Goal: Transaction & Acquisition: Purchase product/service

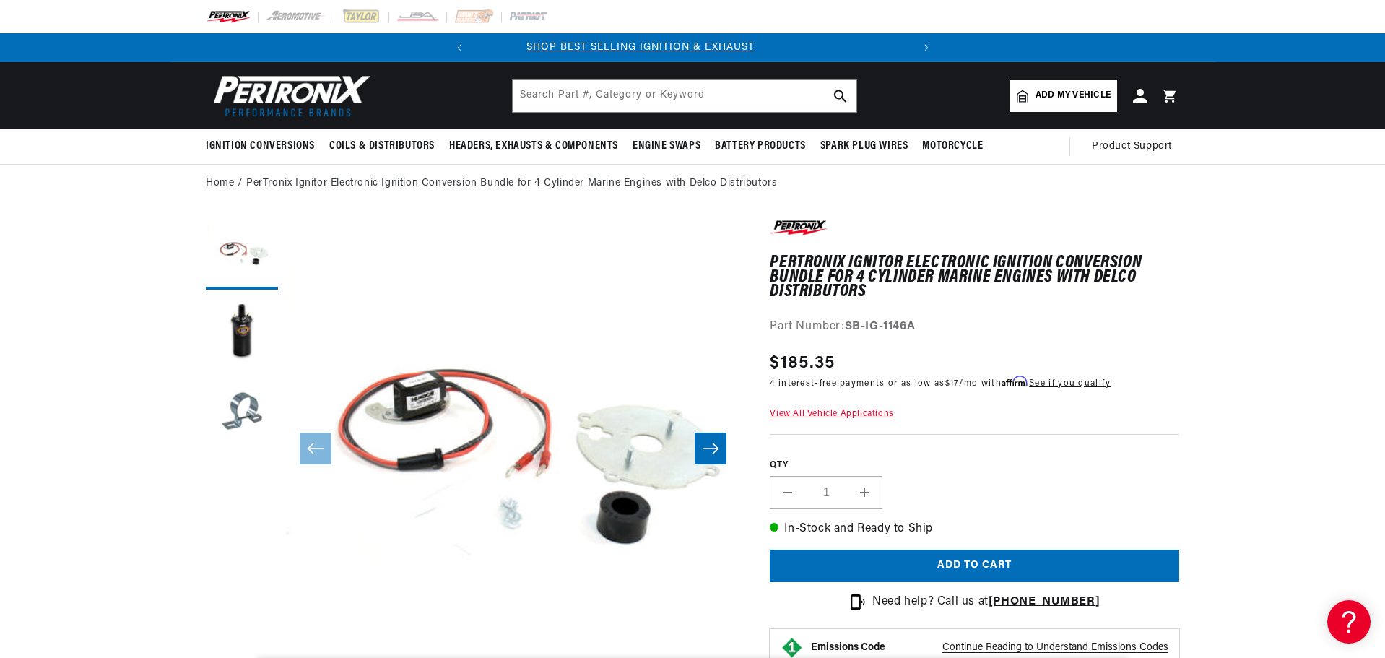
scroll to position [0, 6]
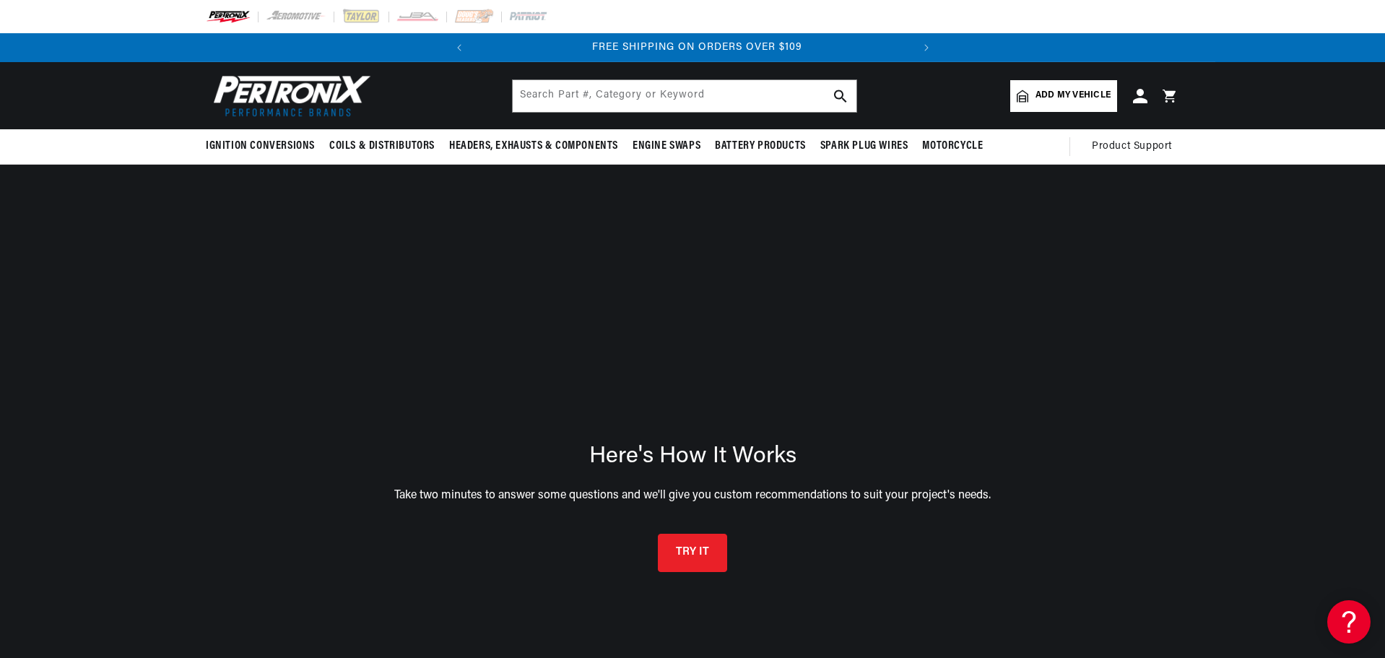
scroll to position [0, 438]
click at [694, 547] on button "TRY IT" at bounding box center [692, 550] width 69 height 38
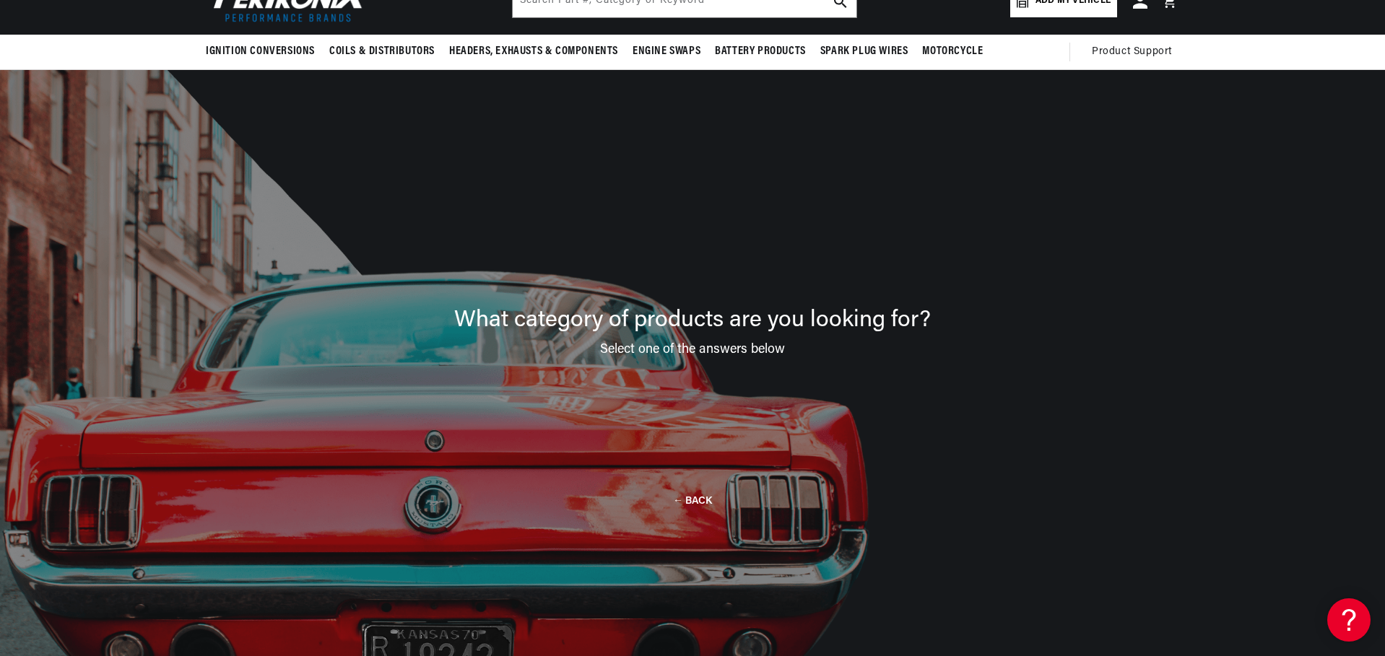
scroll to position [103, 0]
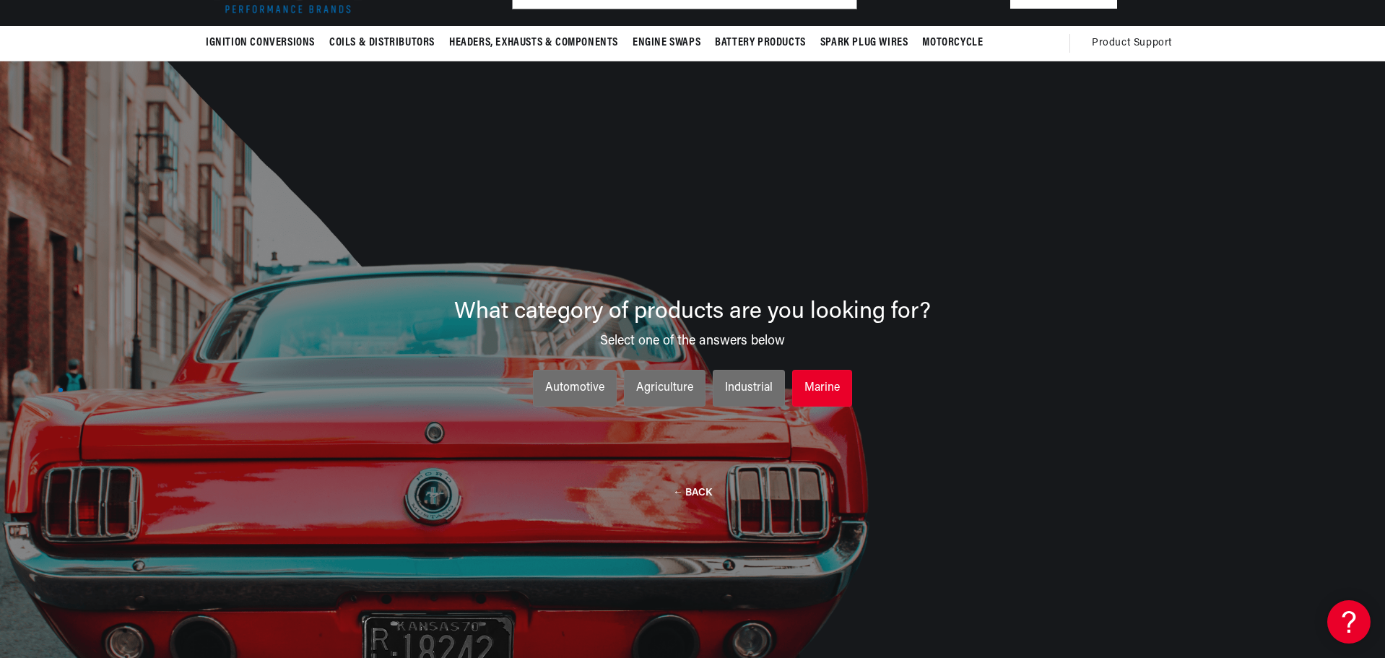
click at [819, 381] on div "Marine" at bounding box center [821, 388] width 35 height 19
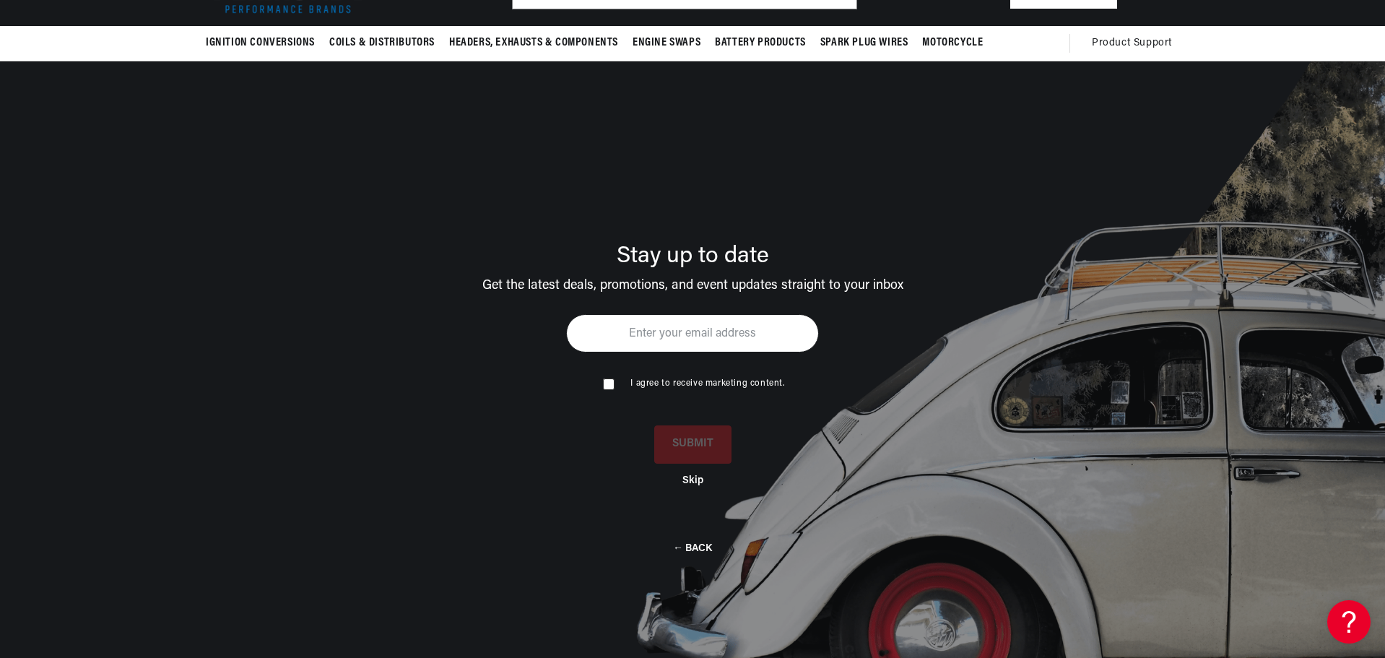
scroll to position [0, 0]
click at [664, 336] on input "email" at bounding box center [692, 333] width 253 height 38
type input "jahansen93@gmail.com"
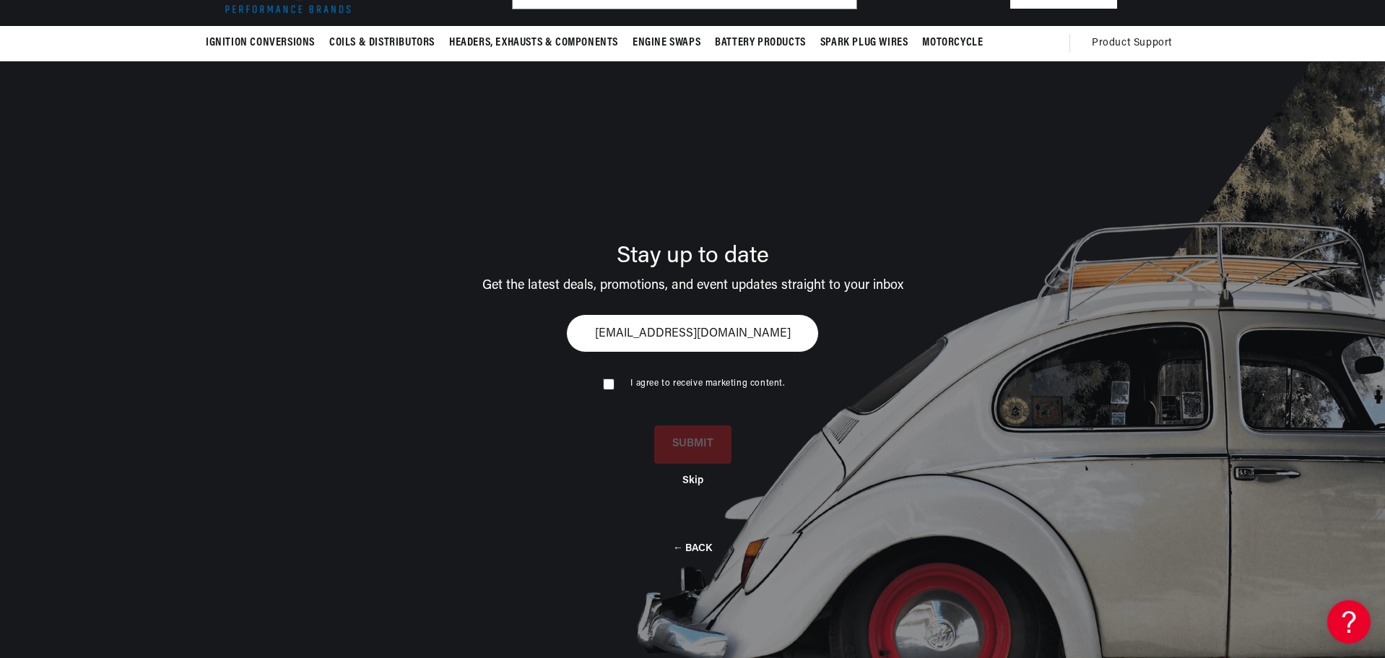
click at [610, 388] on input "checkbox" at bounding box center [607, 382] width 9 height 9
checkbox input "true"
click at [679, 445] on button "SUBMIT" at bounding box center [692, 442] width 77 height 38
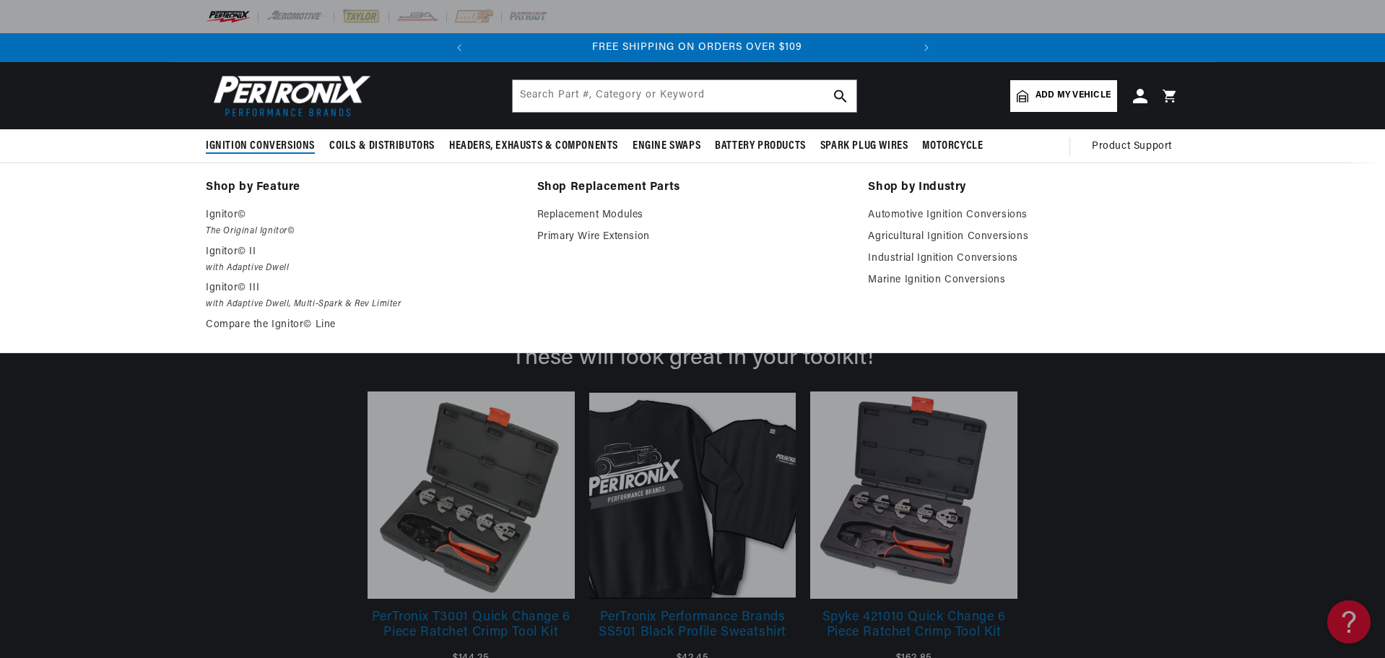
scroll to position [0, 438]
click at [269, 145] on span "Ignition Conversions" at bounding box center [260, 146] width 109 height 15
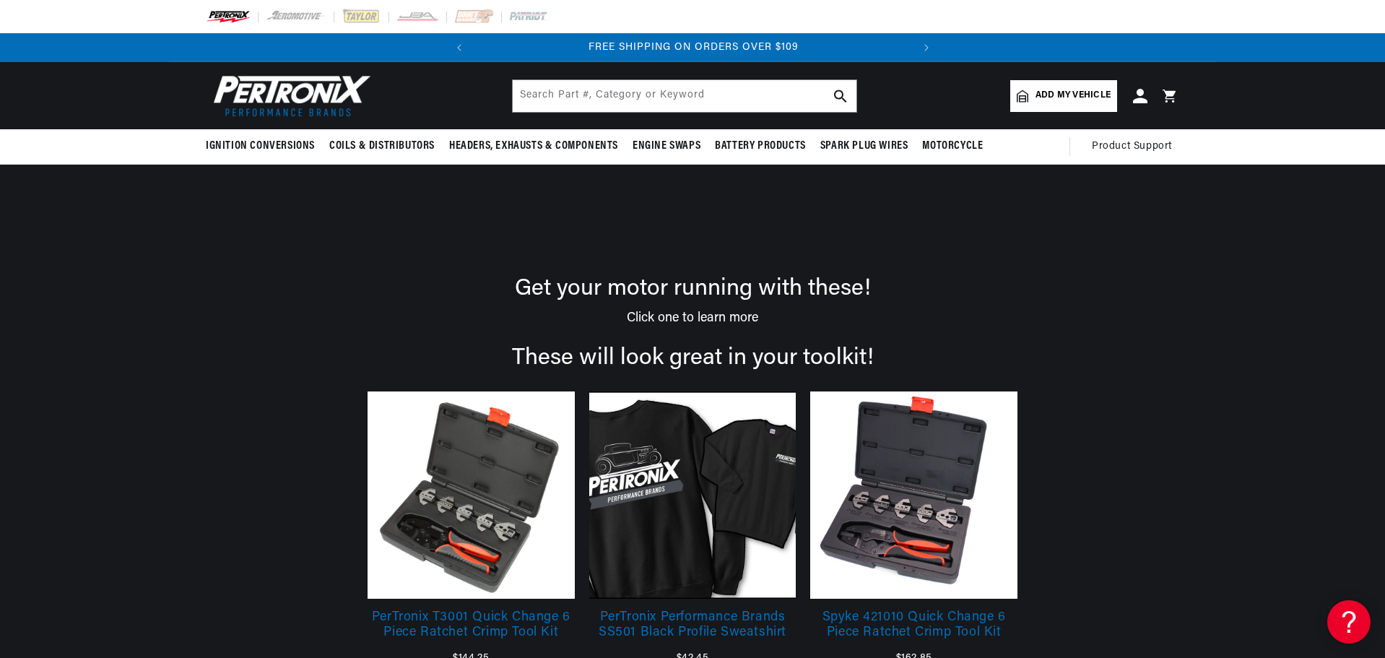
click at [81, 573] on div "These will look great in your toolkit! PerTronix T3001 Quick Change 6 Piece Rat…" at bounding box center [692, 518] width 1327 height 386
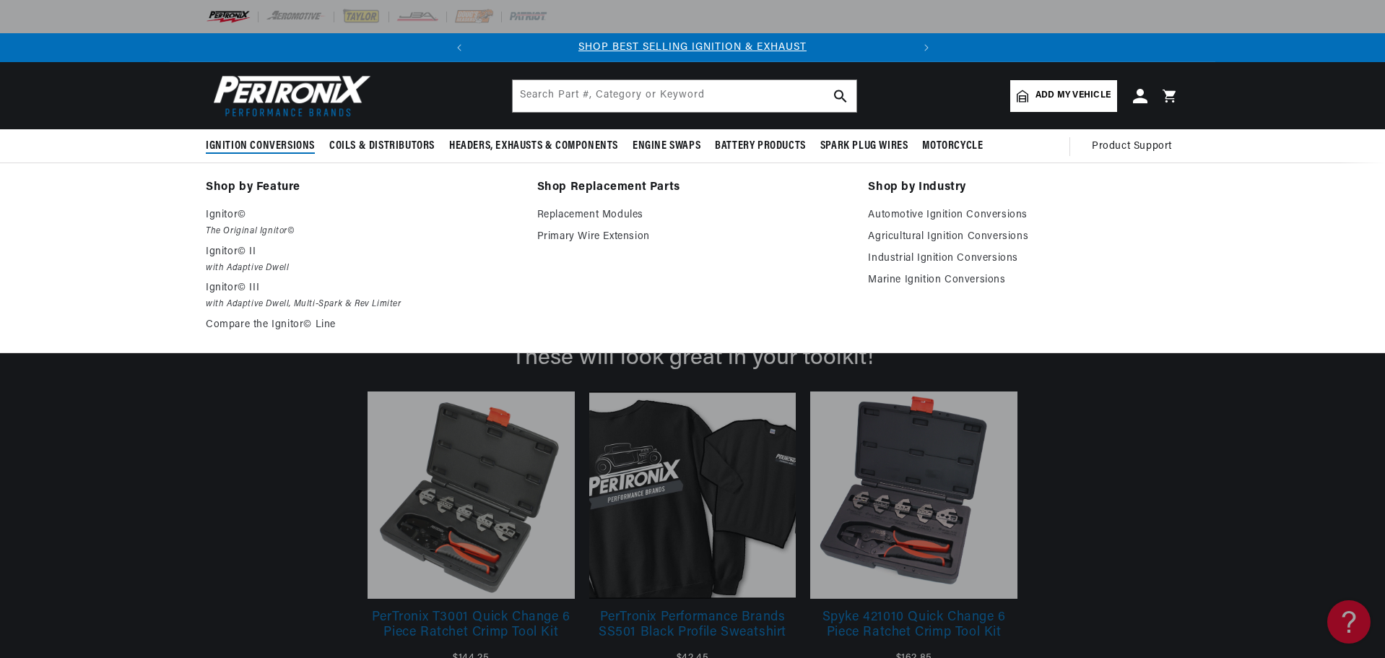
click at [33, 516] on div "These will look great in your toolkit! PerTronix T3001 Quick Change 6 Piece Rat…" at bounding box center [692, 518] width 1327 height 386
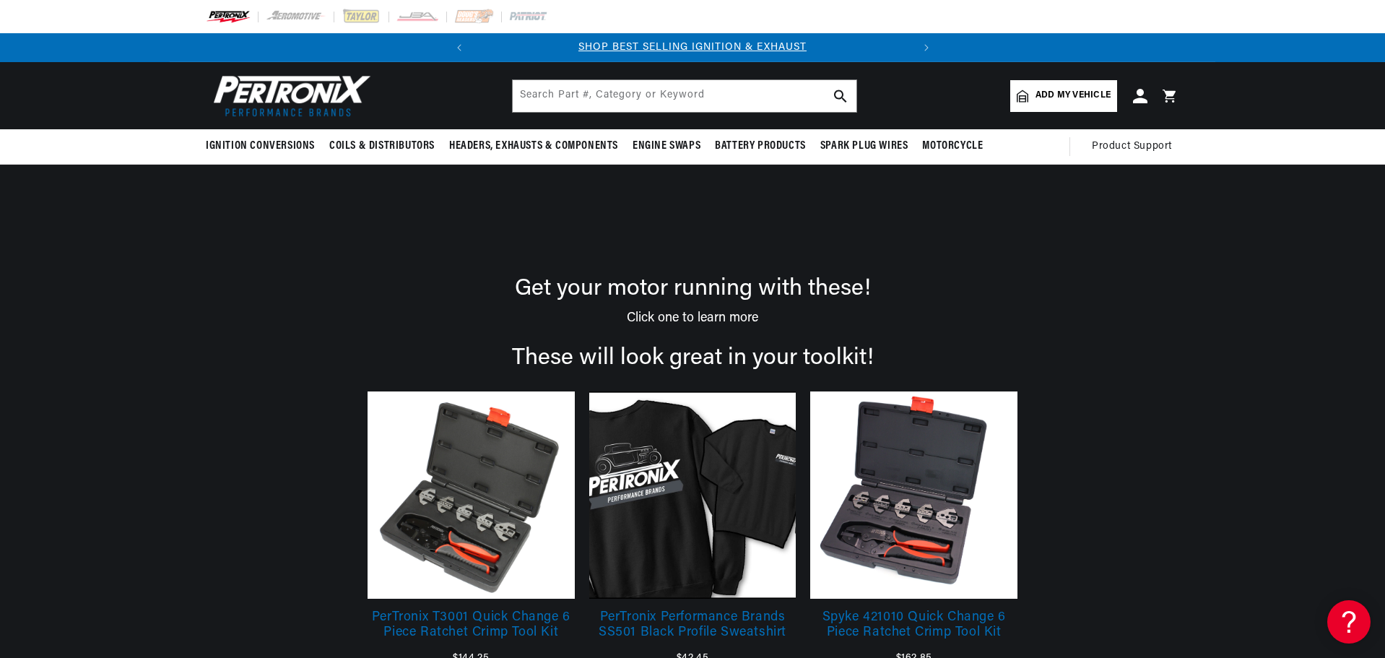
click at [1079, 95] on span "Add my vehicle" at bounding box center [1072, 96] width 75 height 14
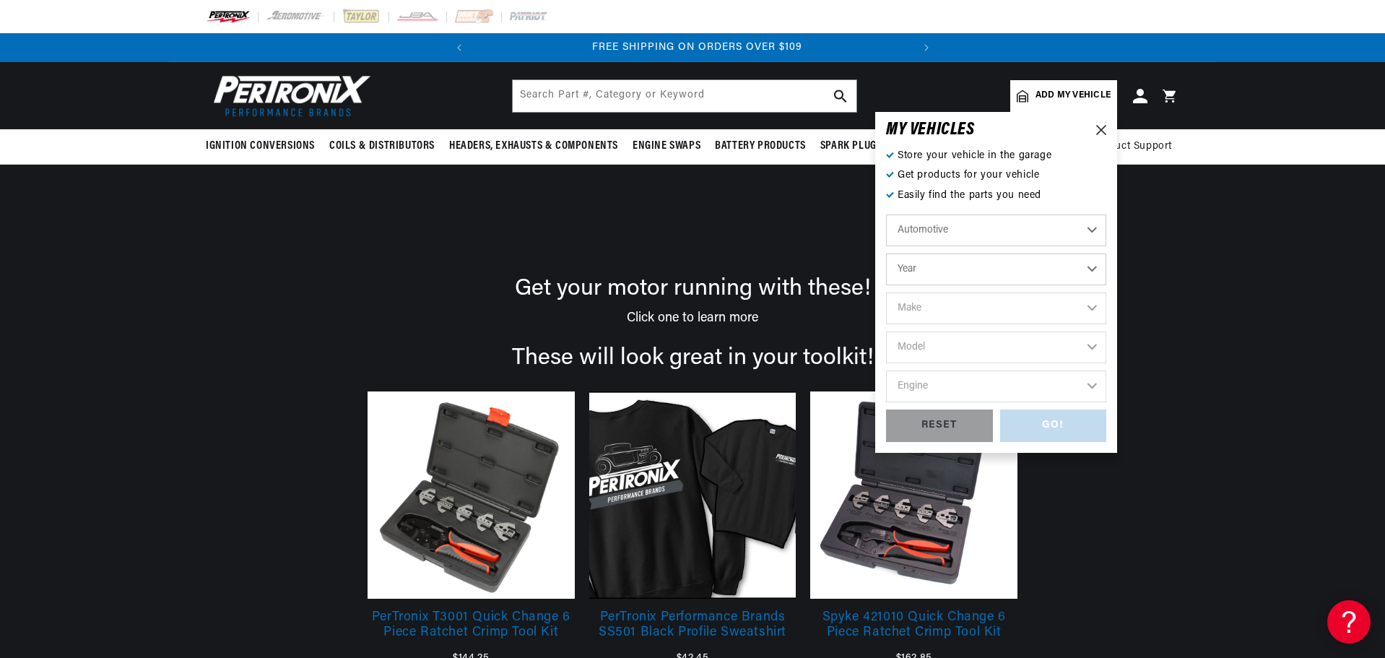
click at [1092, 228] on select "Automotive Agricultural Industrial Marine Motorcycle" at bounding box center [996, 230] width 220 height 32
click at [886, 214] on select "Automotive Agricultural Industrial Marine Motorcycle" at bounding box center [996, 230] width 220 height 32
select select "Marine"
click at [1090, 268] on select "Year 1987 1986 1985 1983 1982 1981 1980 1979 1978 1977 1976 1975 1974 1973 1972…" at bounding box center [996, 269] width 220 height 32
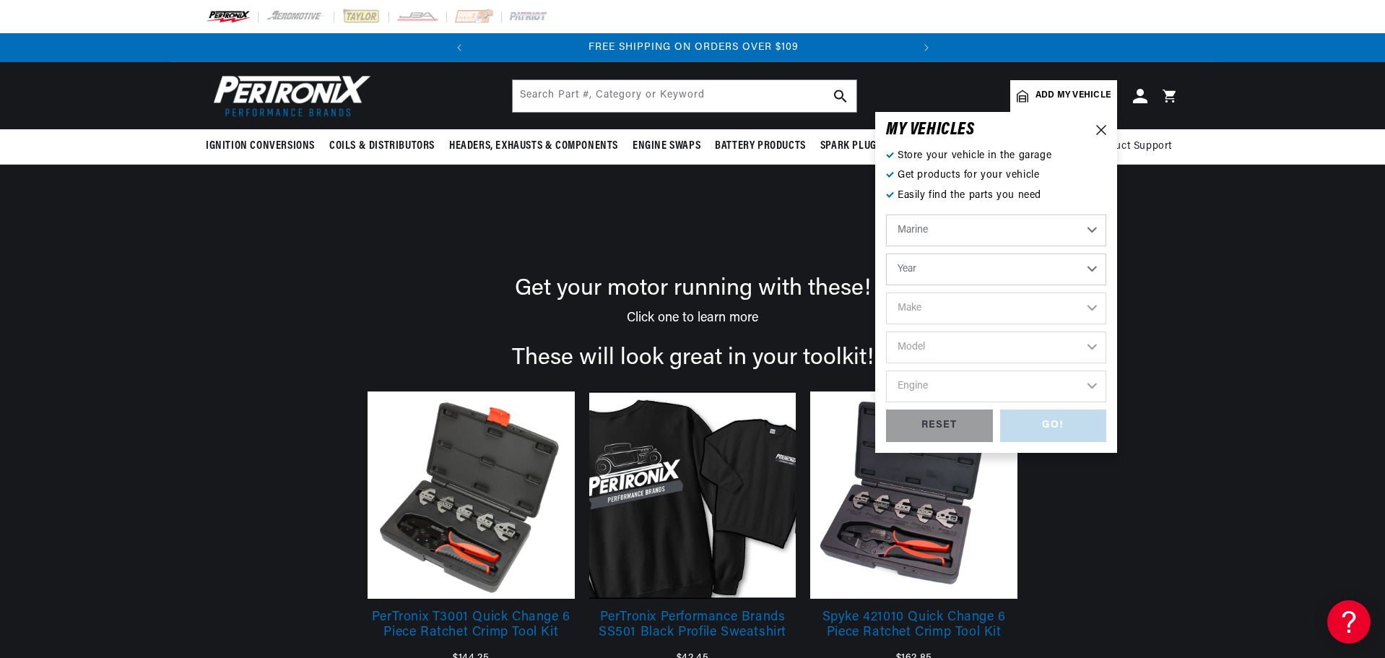
select select "1985"
click at [886, 253] on select "Year 1987 1986 1985 1983 1982 1981 1980 1979 1978 1977 1976 1975 1974 1973 1972…" at bounding box center [996, 269] width 220 height 32
select select "1985"
click at [1088, 310] on select "Make Chevrolet Marine Crusader (Thermo-Electron)" at bounding box center [996, 308] width 220 height 32
select select "Chevrolet-Marine"
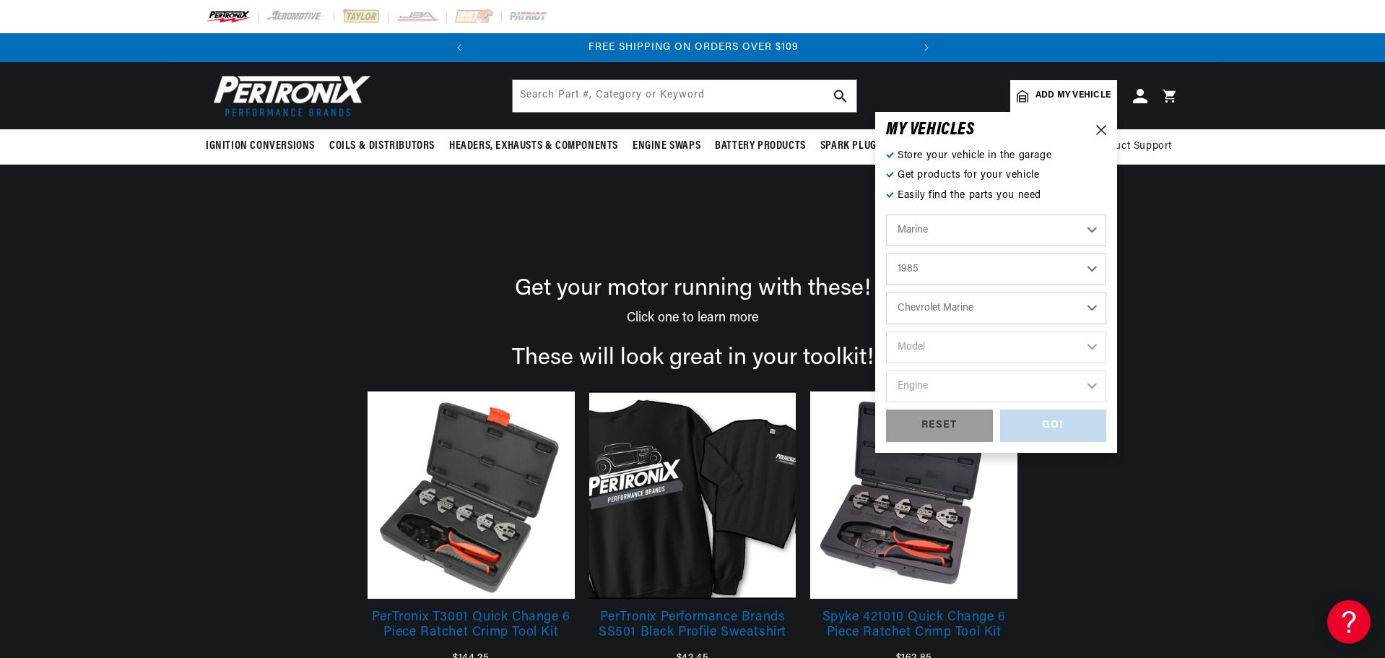
click at [886, 292] on select "Make Chevrolet Marine Crusader (Thermo-Electron)" at bounding box center [996, 308] width 220 height 32
select select "Chevrolet-Marine"
click at [1094, 348] on select "Model All models" at bounding box center [996, 347] width 220 height 32
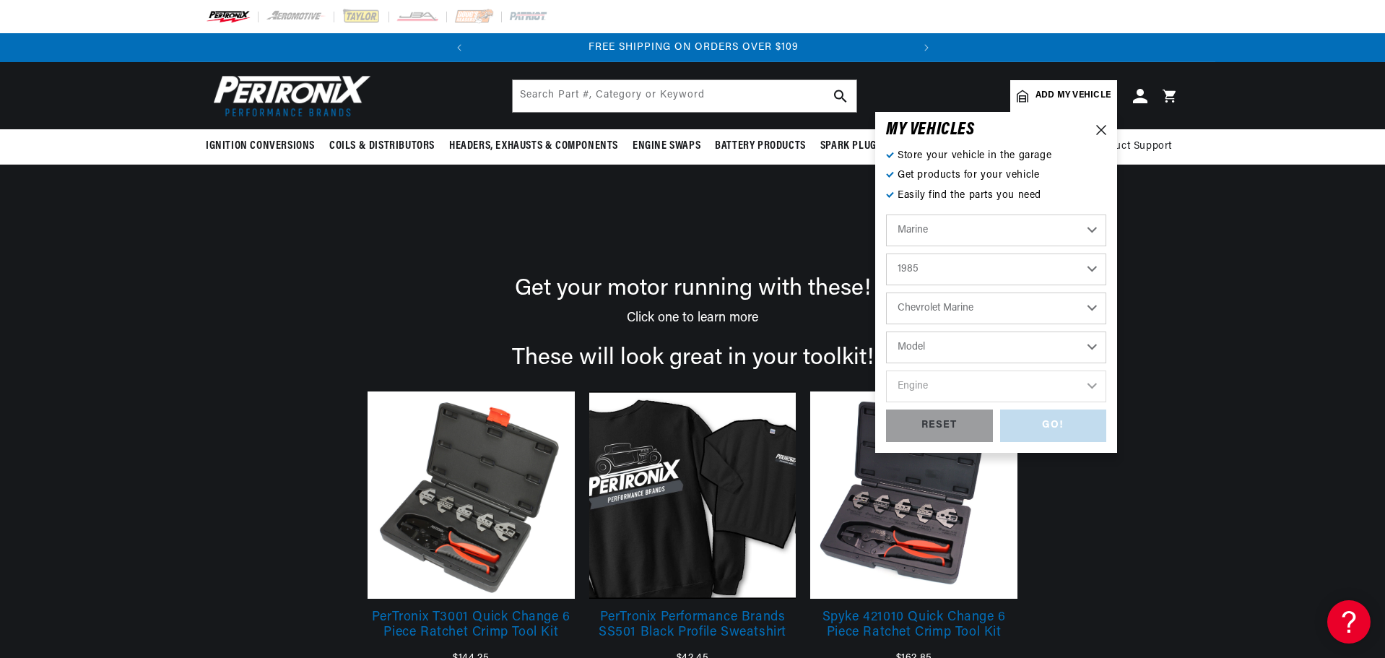
click at [1033, 352] on select "Model All models" at bounding box center [996, 347] width 220 height 32
select select "All-models"
click at [886, 331] on select "Model All models" at bounding box center [996, 347] width 220 height 32
select select "All-models"
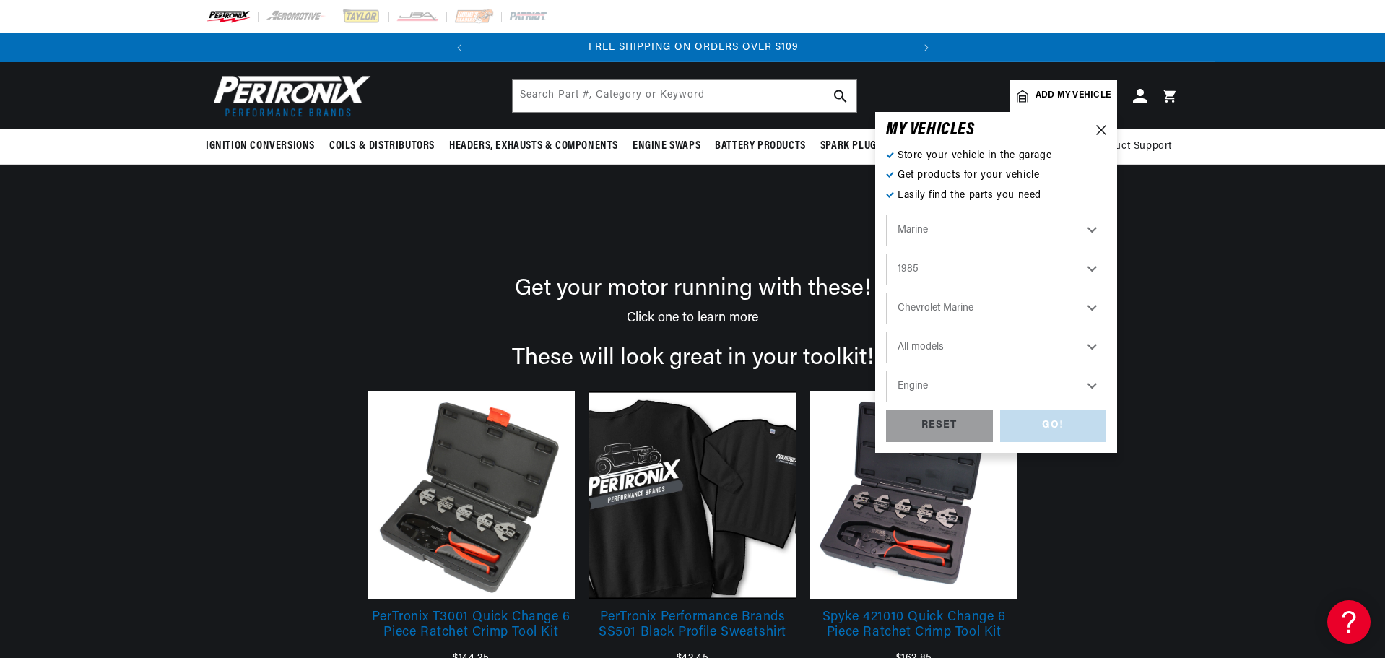
click at [1031, 388] on select "Engine V6" at bounding box center [996, 386] width 220 height 32
click at [1089, 386] on select "Engine V6" at bounding box center [996, 386] width 220 height 32
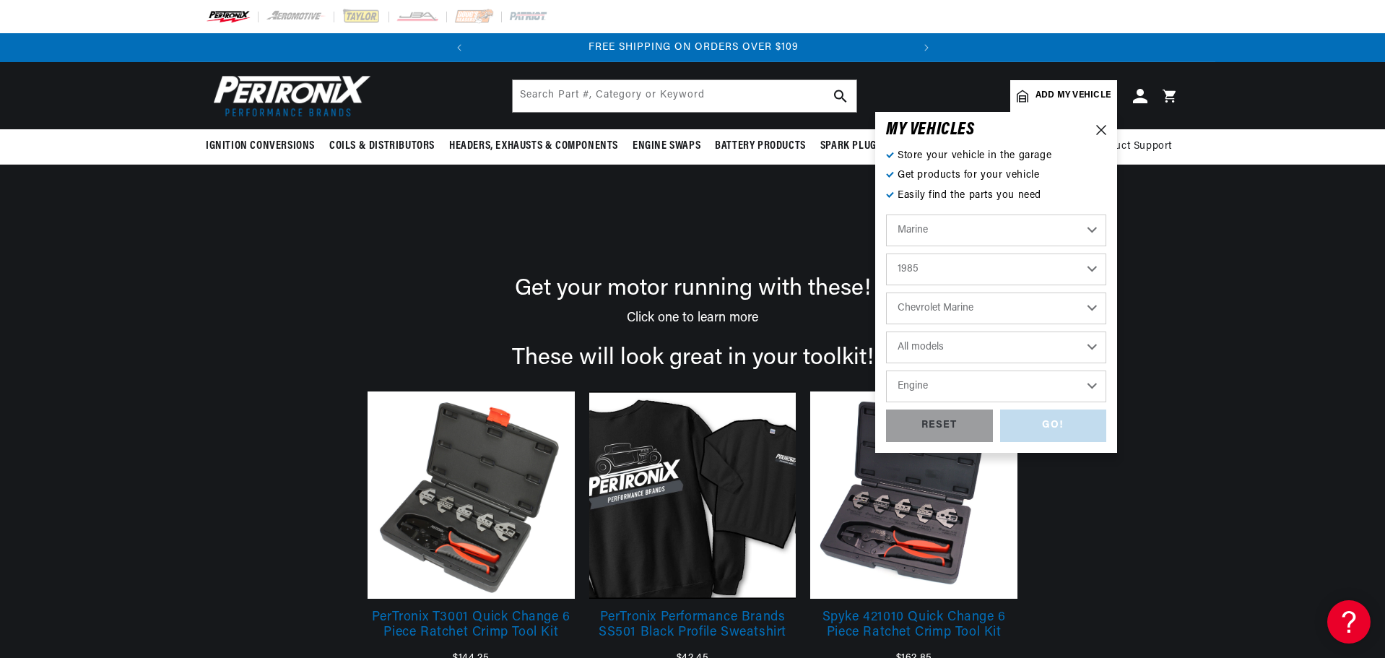
click at [1090, 313] on select "Chevrolet Marine Crusader (Thermo-Electron)" at bounding box center [996, 308] width 220 height 32
click at [997, 312] on select "Chevrolet Marine Crusader (Thermo-Electron)" at bounding box center [996, 308] width 220 height 32
click at [1094, 385] on select "Engine V6" at bounding box center [996, 386] width 220 height 32
click at [1086, 389] on select "Engine V6" at bounding box center [996, 386] width 220 height 32
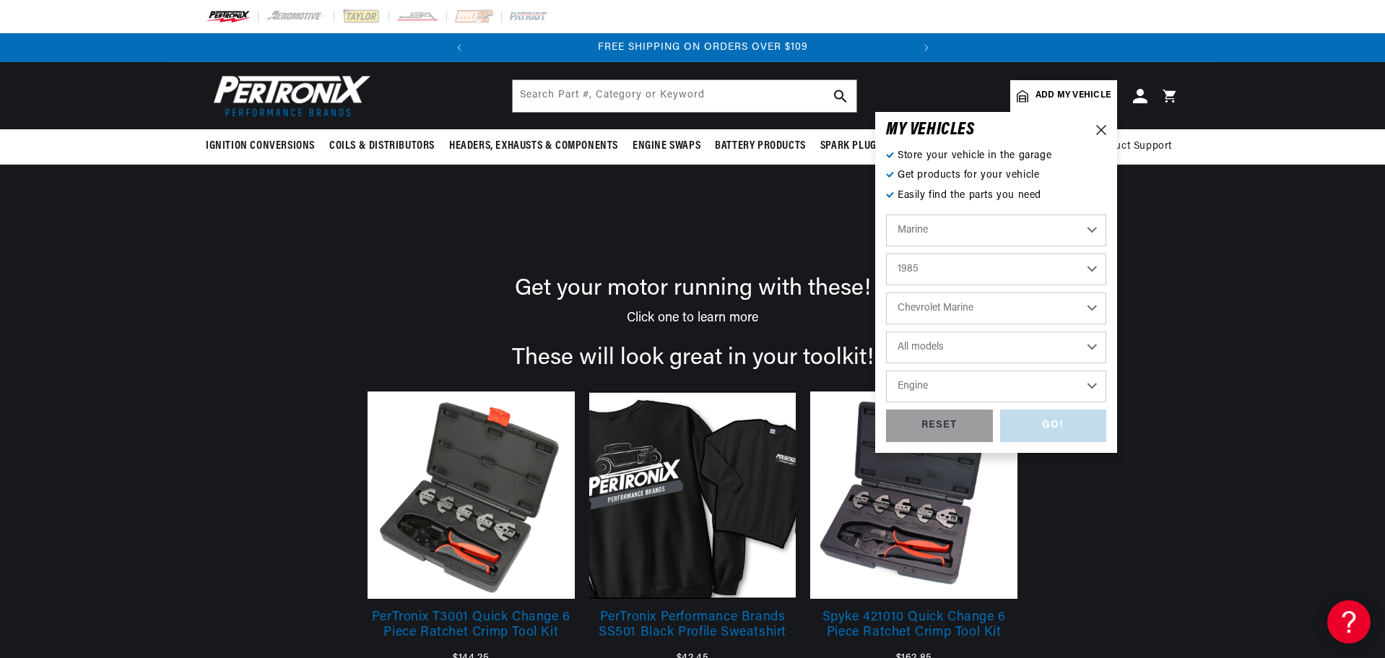
scroll to position [0, 438]
click at [1069, 432] on div "GO! RESET" at bounding box center [996, 425] width 220 height 32
click at [1094, 384] on select "Engine V6" at bounding box center [996, 386] width 220 height 32
click at [1094, 230] on select "Automotive Agricultural Industrial Marine Motorcycle" at bounding box center [996, 230] width 220 height 32
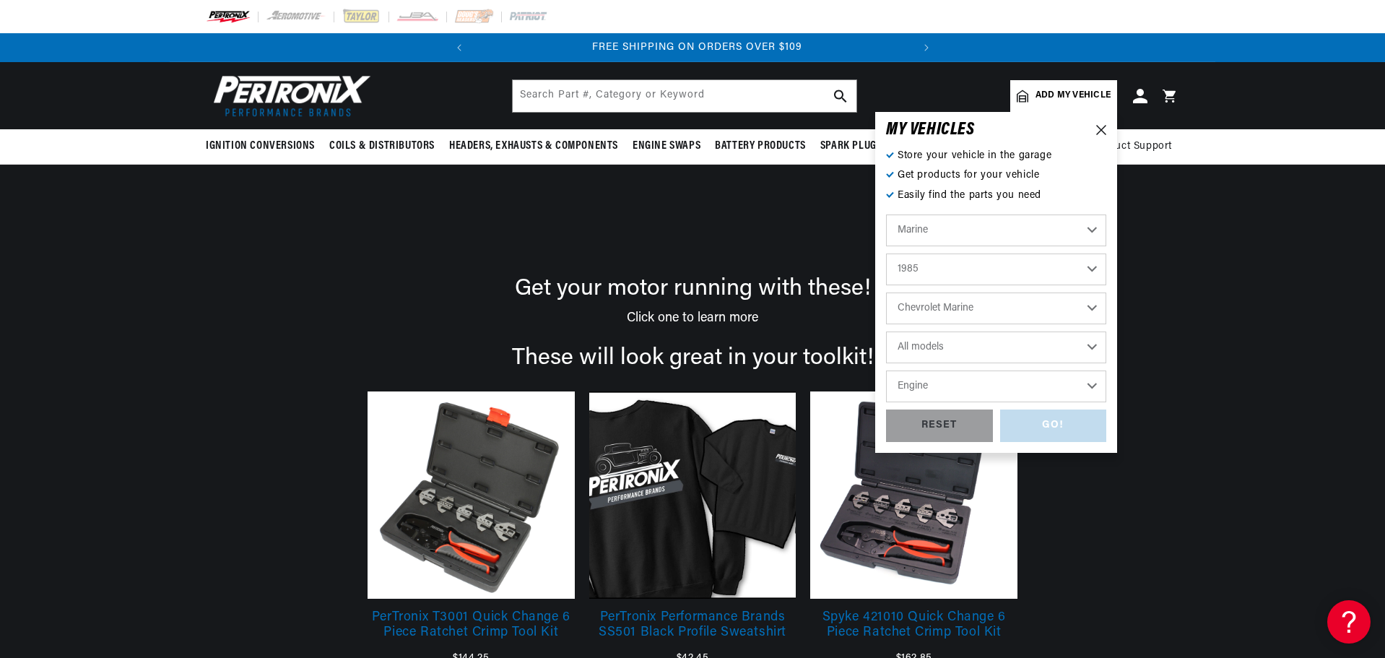
scroll to position [0, 438]
click at [886, 214] on select "Automotive Agricultural Industrial Marine Motorcycle" at bounding box center [996, 230] width 220 height 32
select select "Automotive"
select select "Make"
select select "Model"
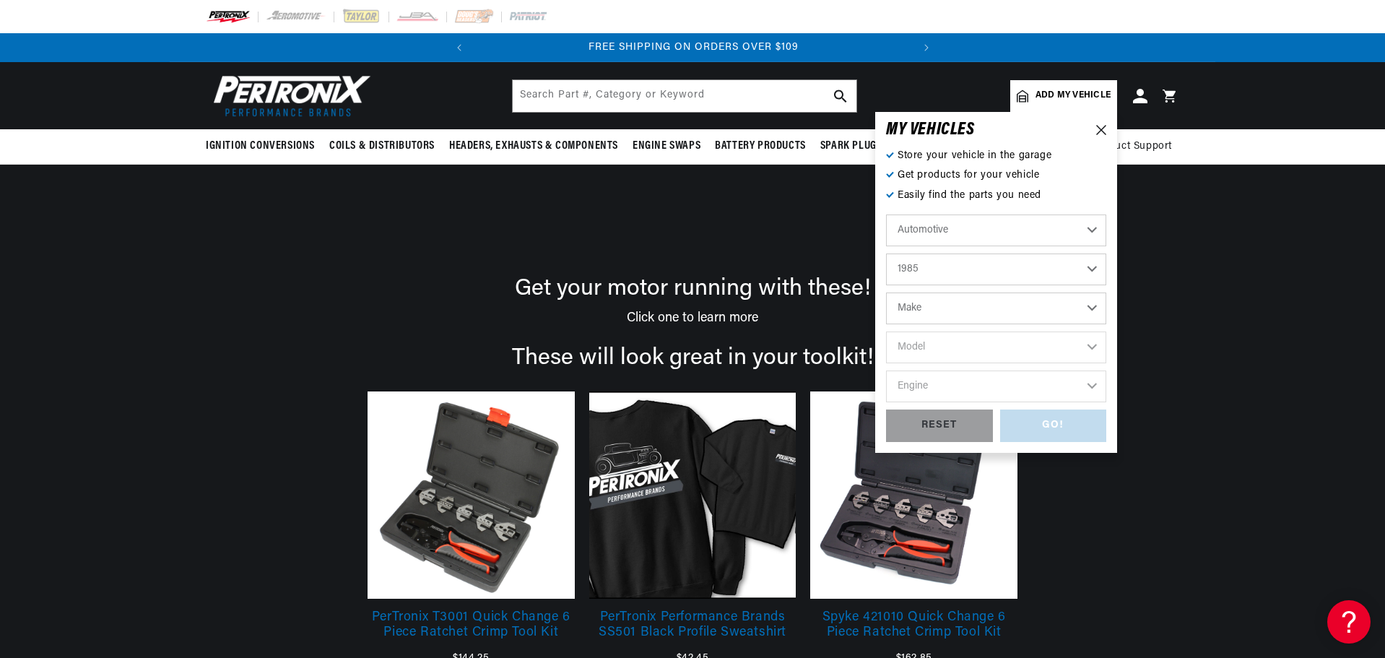
click at [1090, 227] on select "Automotive Agricultural Industrial Marine Motorcycle" at bounding box center [996, 230] width 220 height 32
click at [886, 214] on select "Automotive Agricultural Industrial Marine Motorcycle" at bounding box center [996, 230] width 220 height 32
select select "Marine"
click at [1092, 271] on select "1987 1986 1985 1983 1982 1981 1980 1979 1978 1977 1976 1975 1974 1973 1972 1968…" at bounding box center [996, 269] width 220 height 32
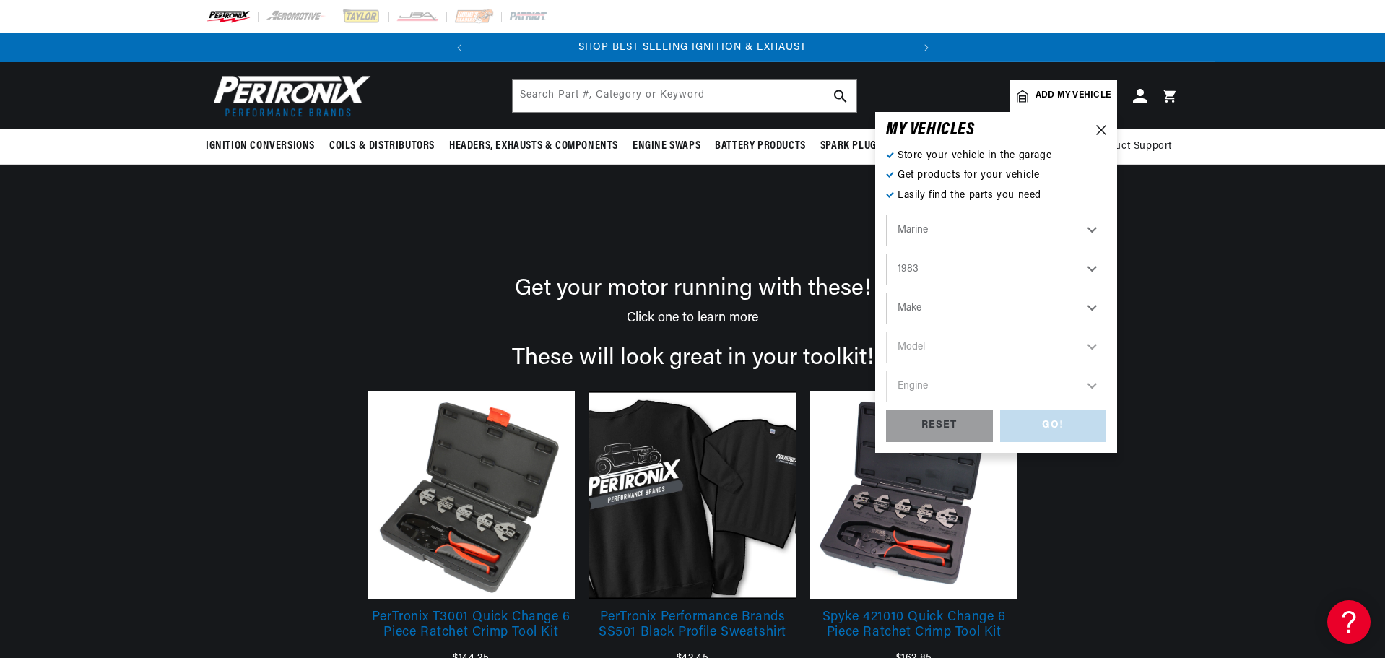
click at [886, 253] on select "1987 1986 1985 1983 1982 1981 1980 1979 1978 1977 1976 1975 1974 1973 1972 1968…" at bounding box center [996, 269] width 220 height 32
select select "1983"
click at [1090, 311] on select "Make Chrysler Inboard Crusader (Thermo-Electron) Pleasurecraft" at bounding box center [996, 308] width 220 height 32
click at [1032, 425] on div "GO! RESET" at bounding box center [996, 425] width 220 height 32
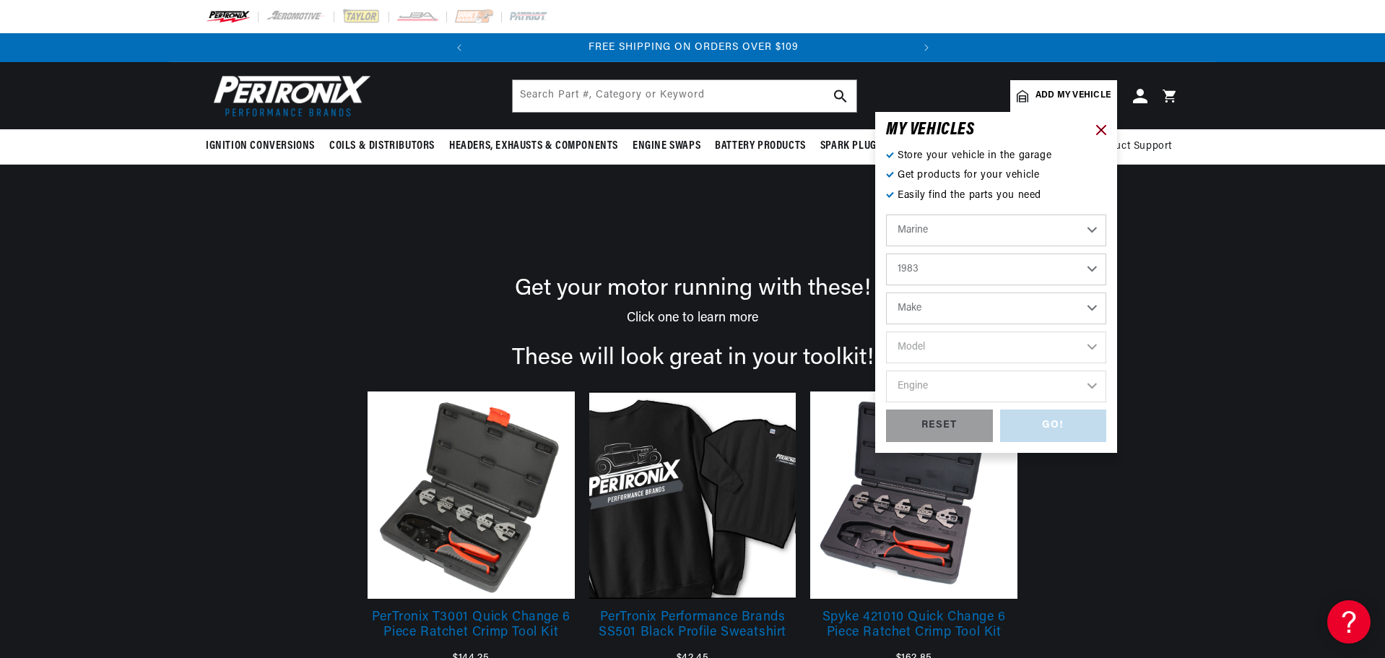
click at [1101, 129] on icon at bounding box center [1101, 130] width 10 height 10
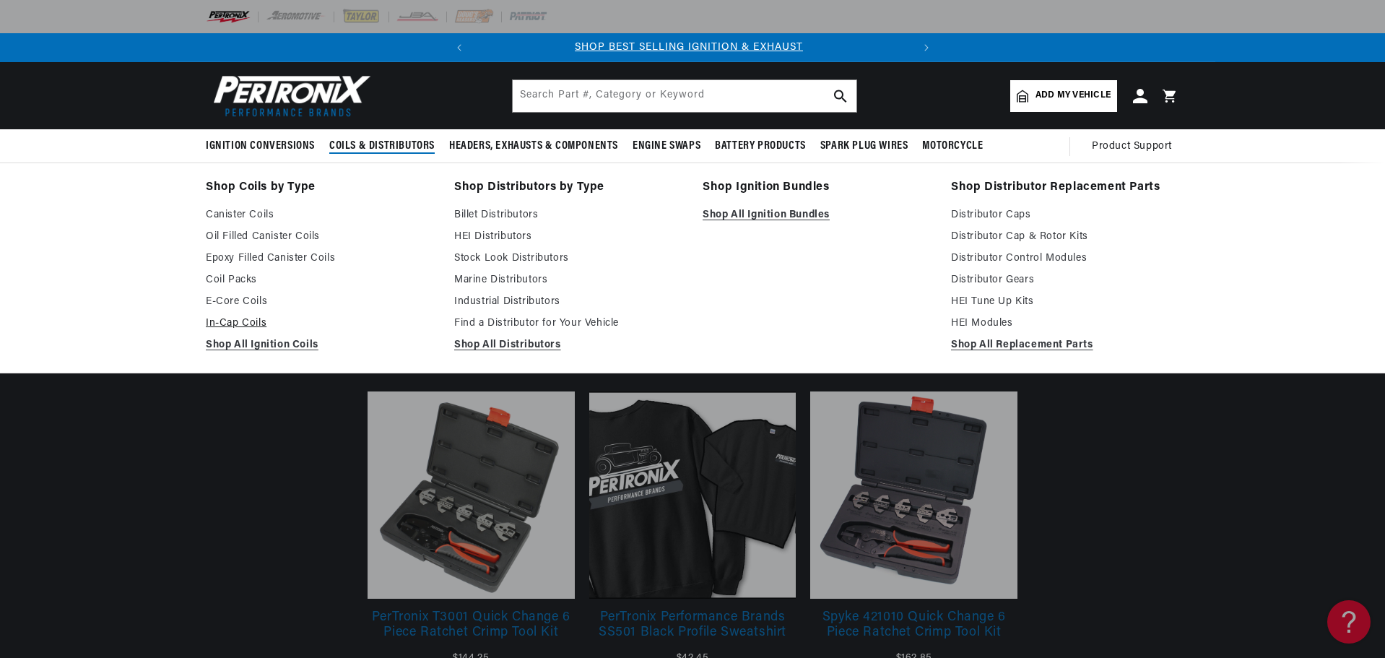
scroll to position [0, 0]
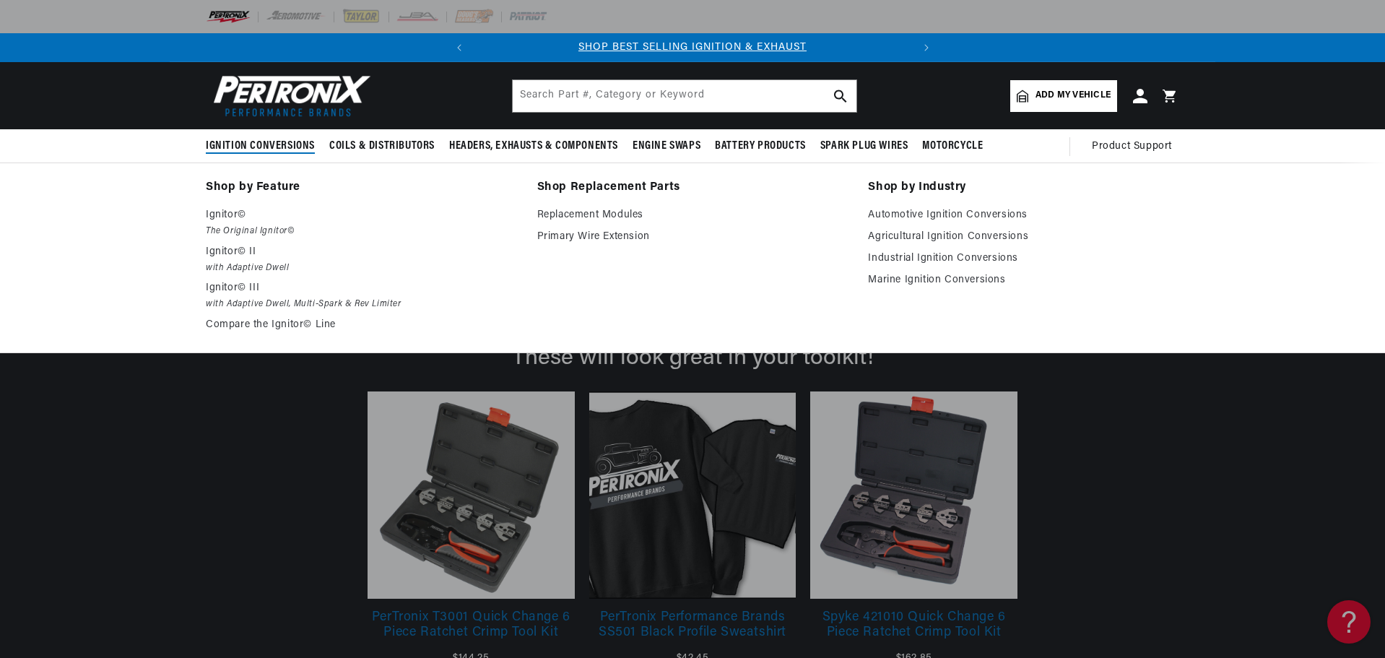
click at [271, 140] on span "Ignition Conversions" at bounding box center [260, 146] width 109 height 15
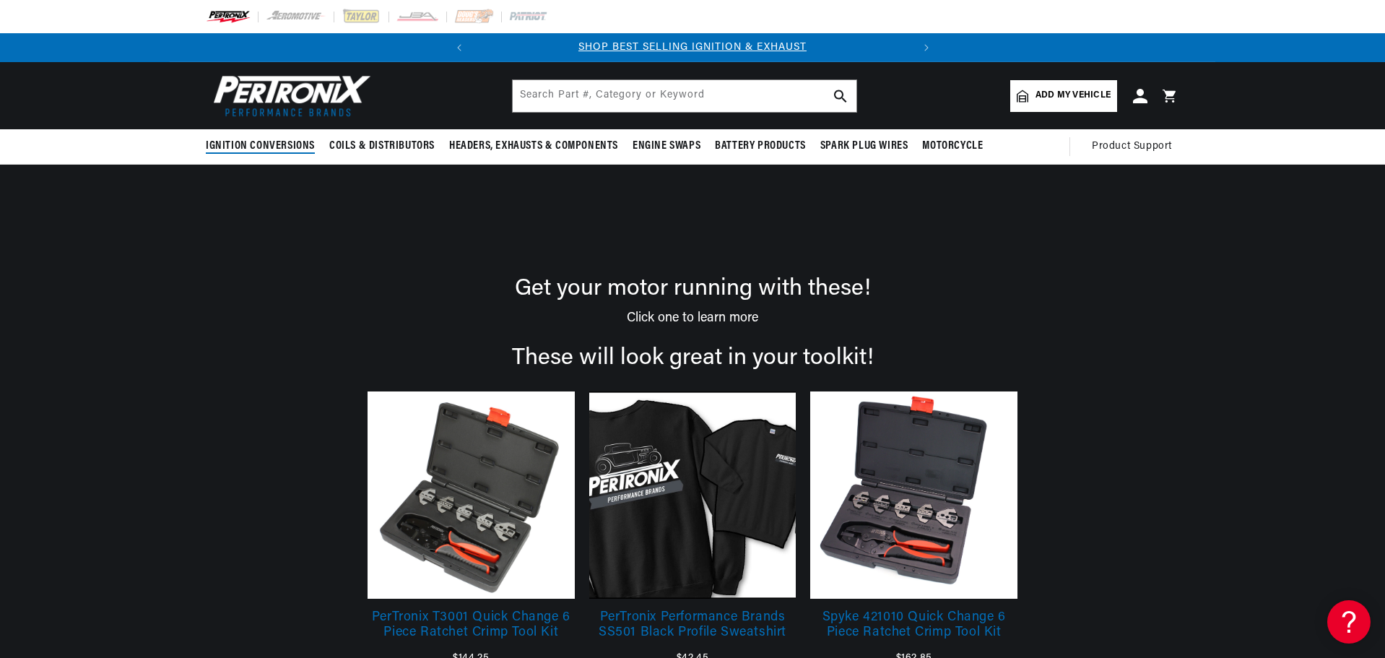
click at [268, 152] on span "Ignition Conversions" at bounding box center [260, 146] width 109 height 15
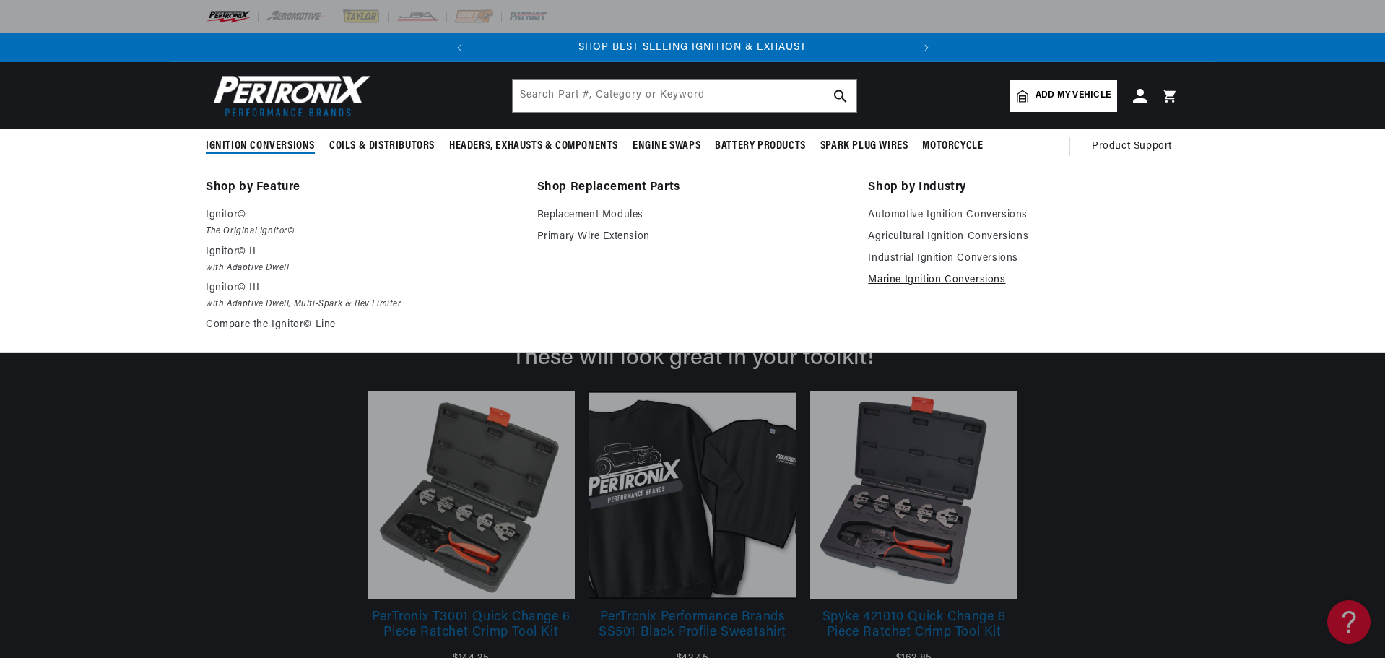
click at [921, 281] on link "Marine Ignition Conversions" at bounding box center [1023, 279] width 311 height 17
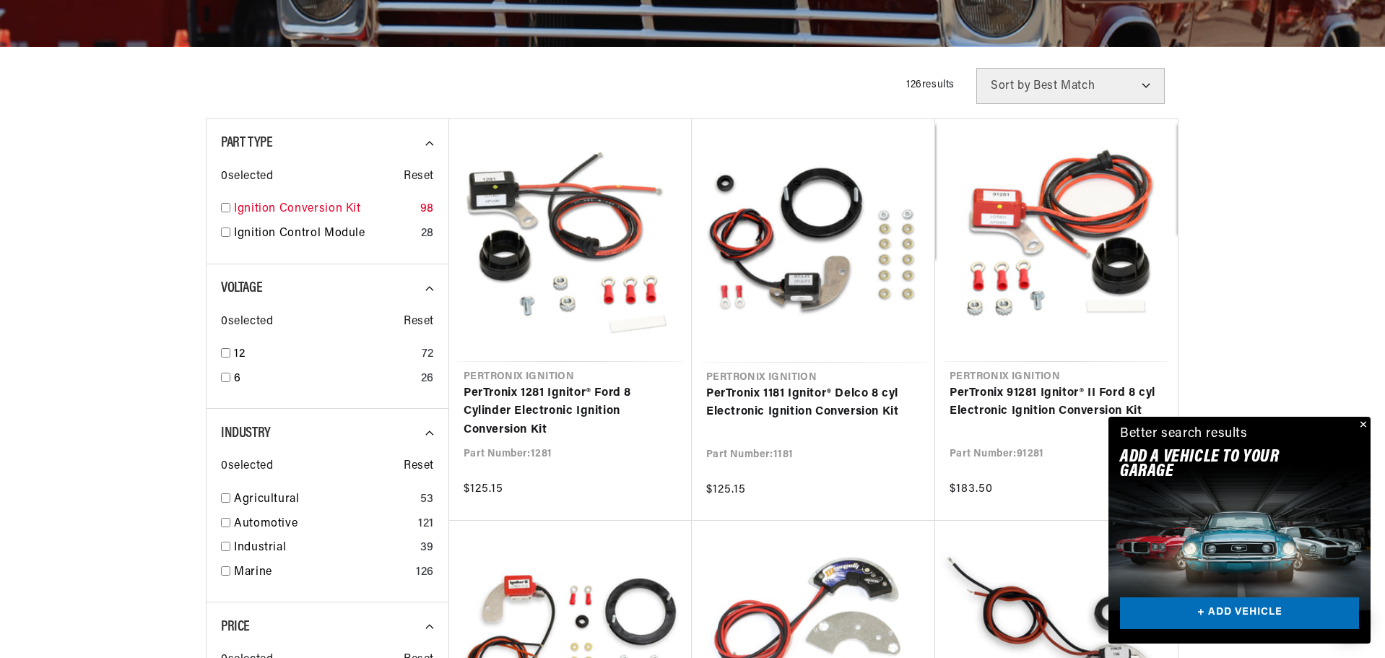
click at [225, 209] on input "checkbox" at bounding box center [225, 207] width 9 height 9
checkbox input "true"
click at [227, 355] on input "checkbox" at bounding box center [225, 352] width 9 height 9
checkbox input "true"
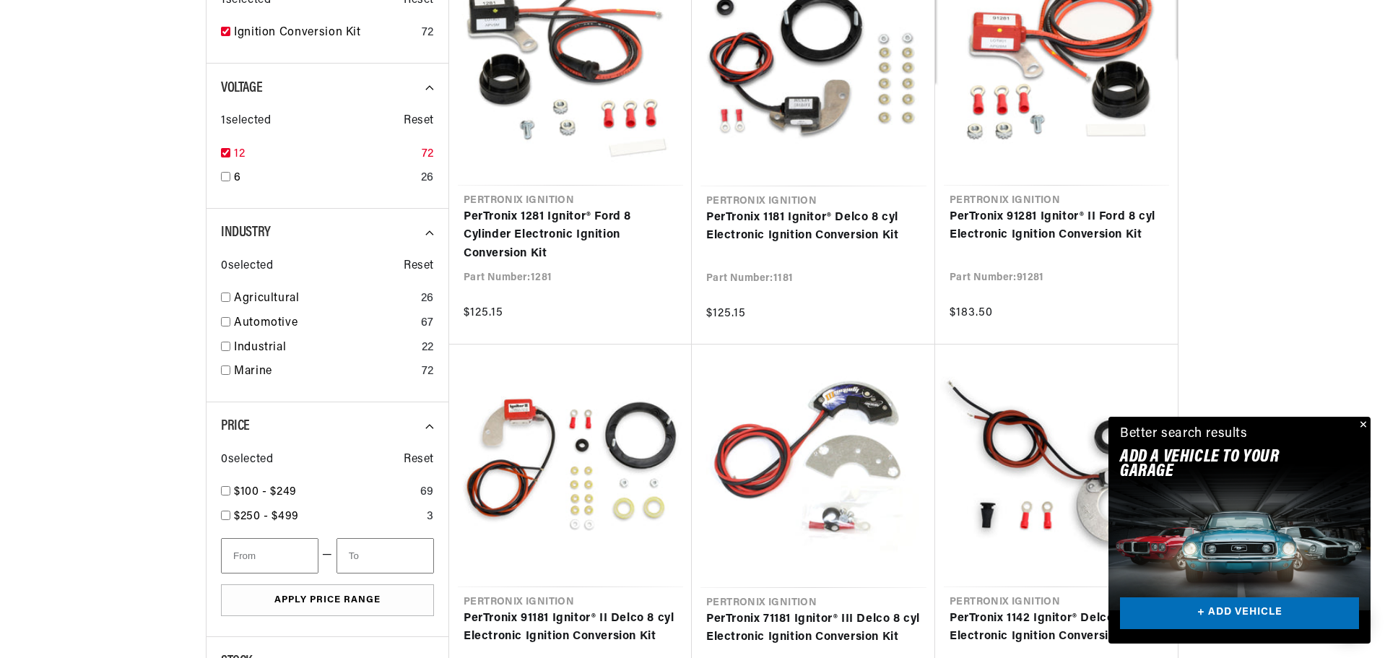
scroll to position [594, 0]
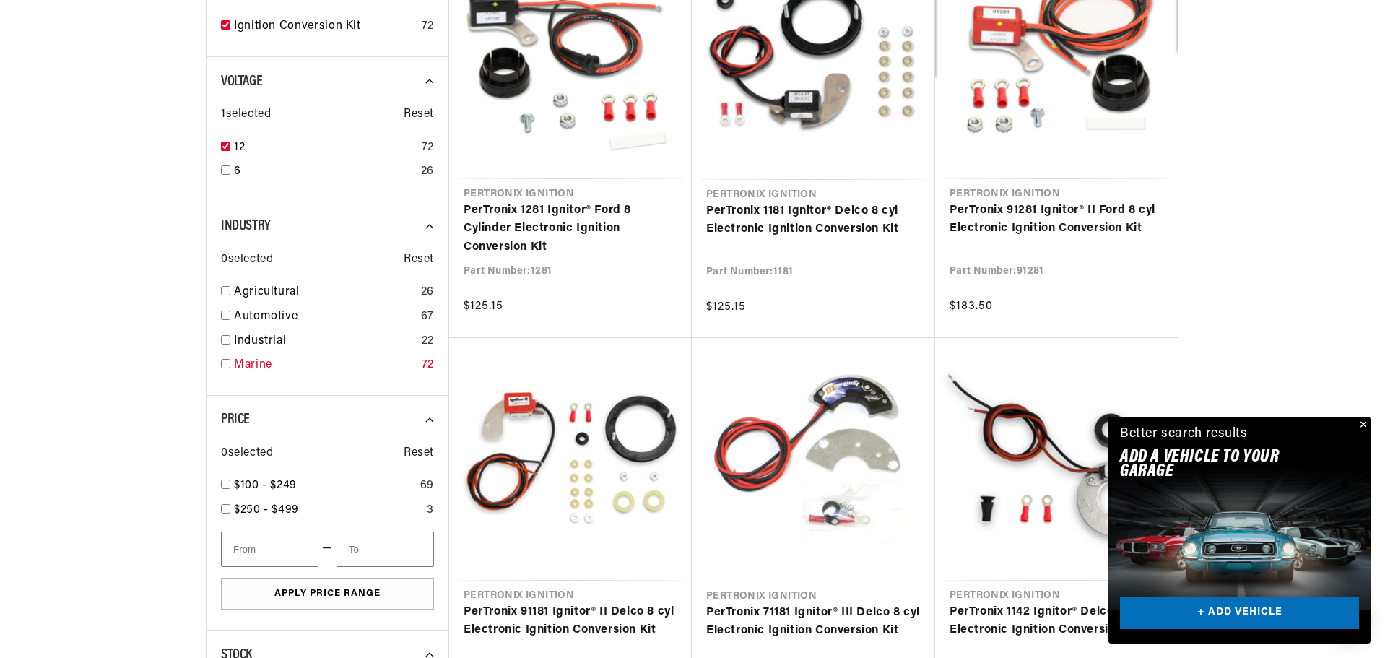
click at [223, 362] on input "checkbox" at bounding box center [225, 363] width 9 height 9
checkbox input "true"
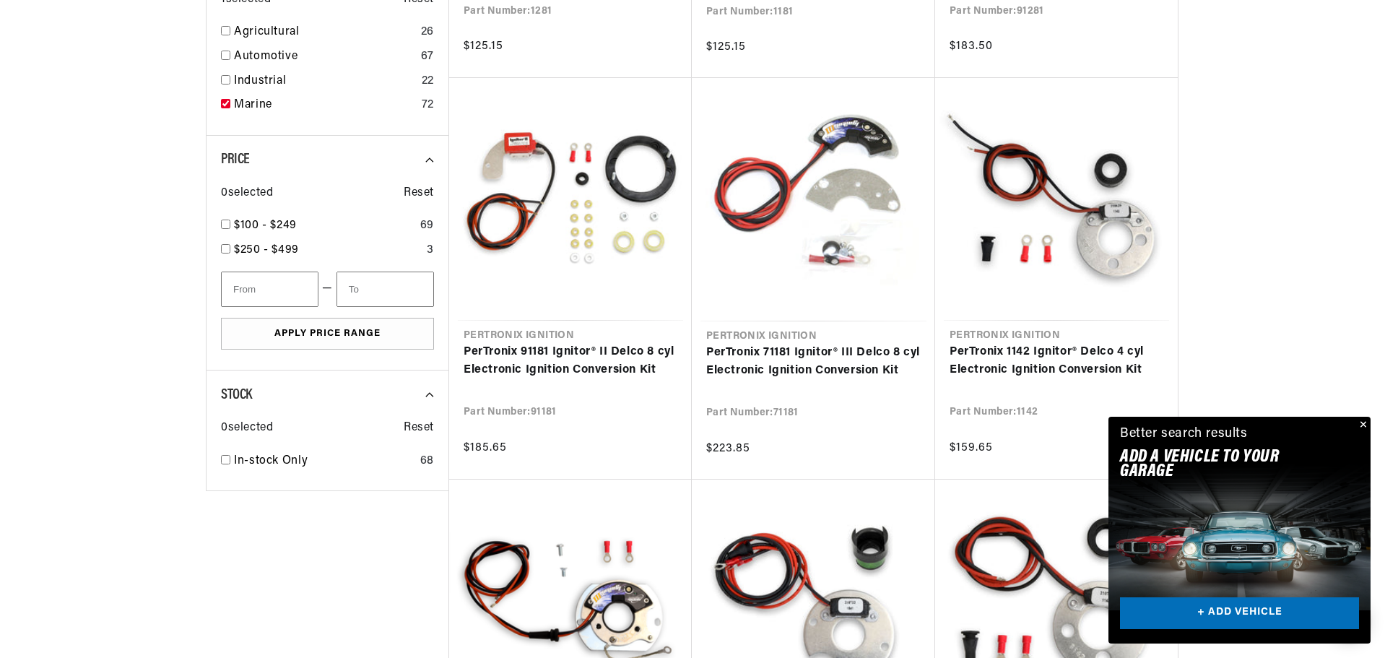
scroll to position [858, 0]
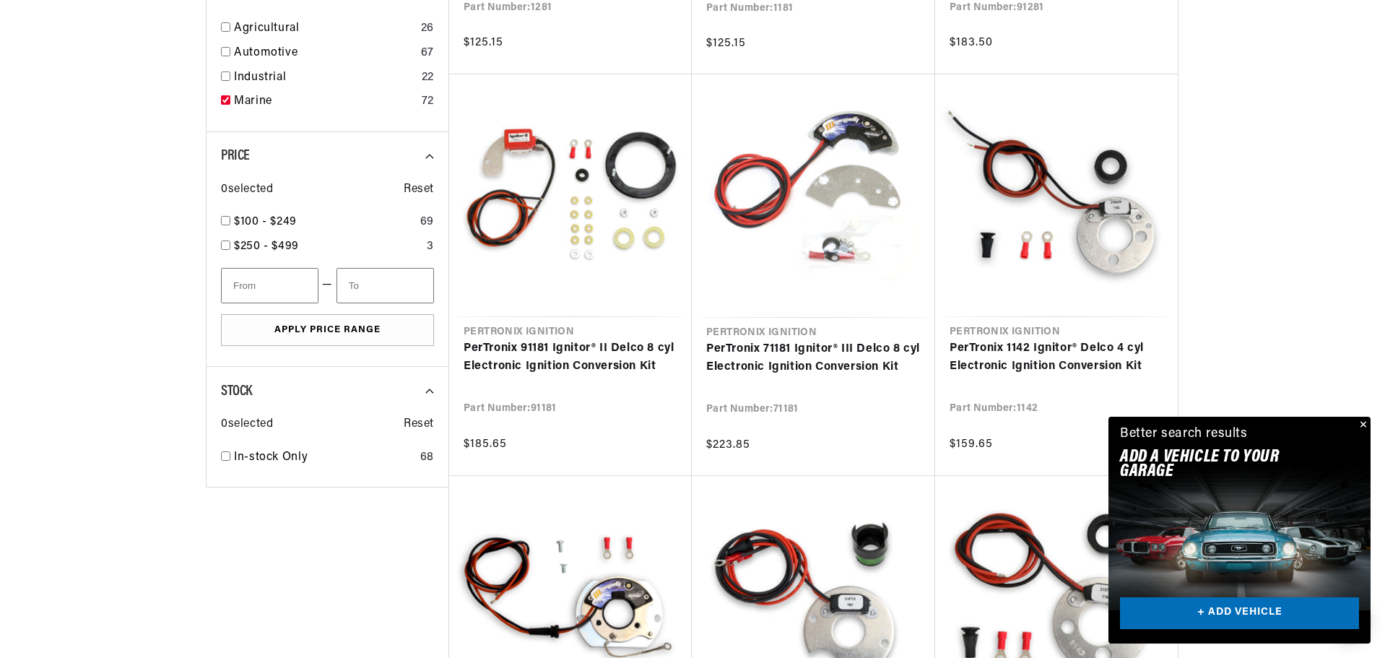
click at [85, 563] on div at bounding box center [692, 488] width 1385 height 1732
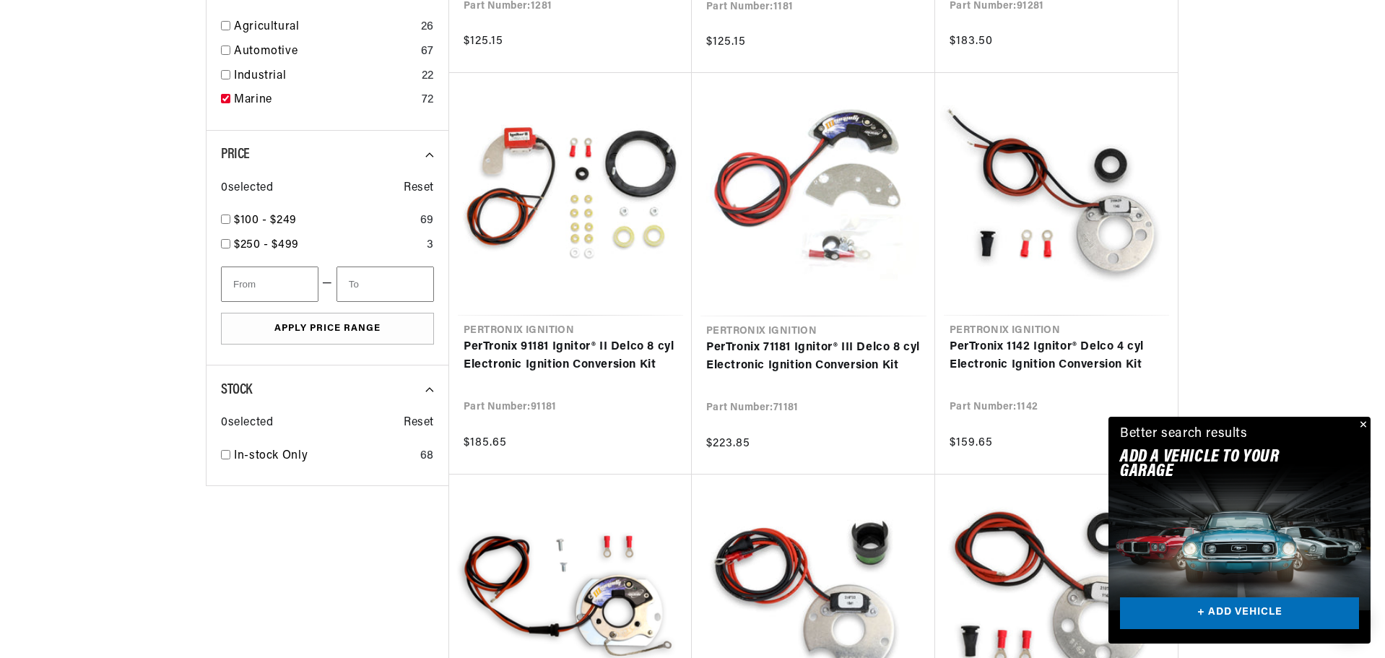
scroll to position [0, 0]
click at [227, 217] on input "checkbox" at bounding box center [225, 218] width 9 height 9
checkbox input "true"
type input "100"
type input "250"
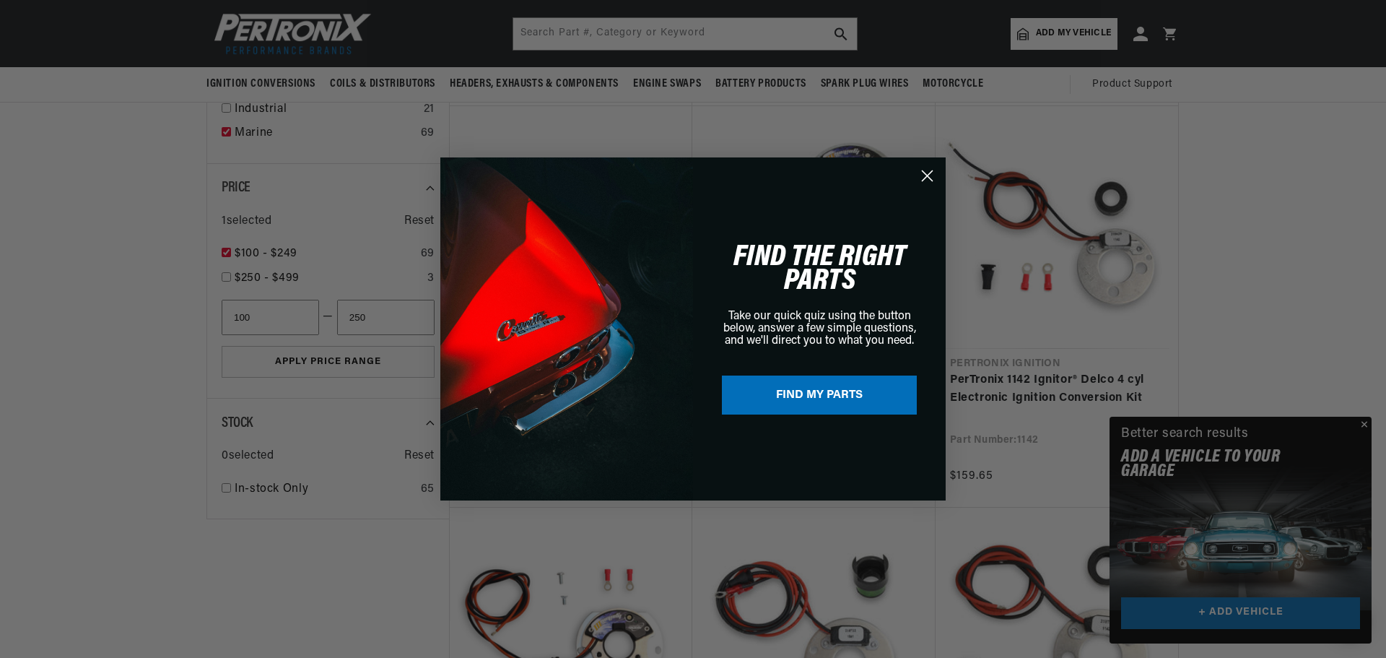
scroll to position [0, 438]
click at [788, 401] on button "FIND MY PARTS" at bounding box center [819, 394] width 195 height 39
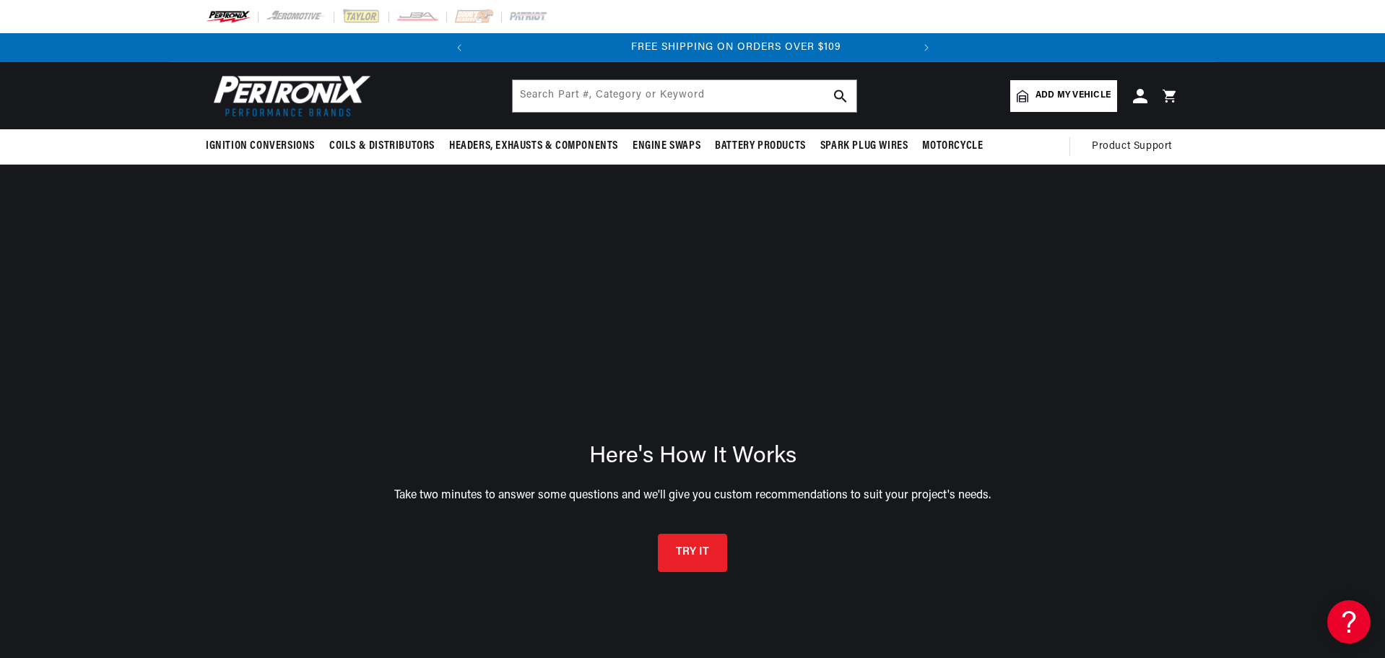
scroll to position [0, 438]
click at [682, 558] on button "TRY IT" at bounding box center [692, 550] width 69 height 38
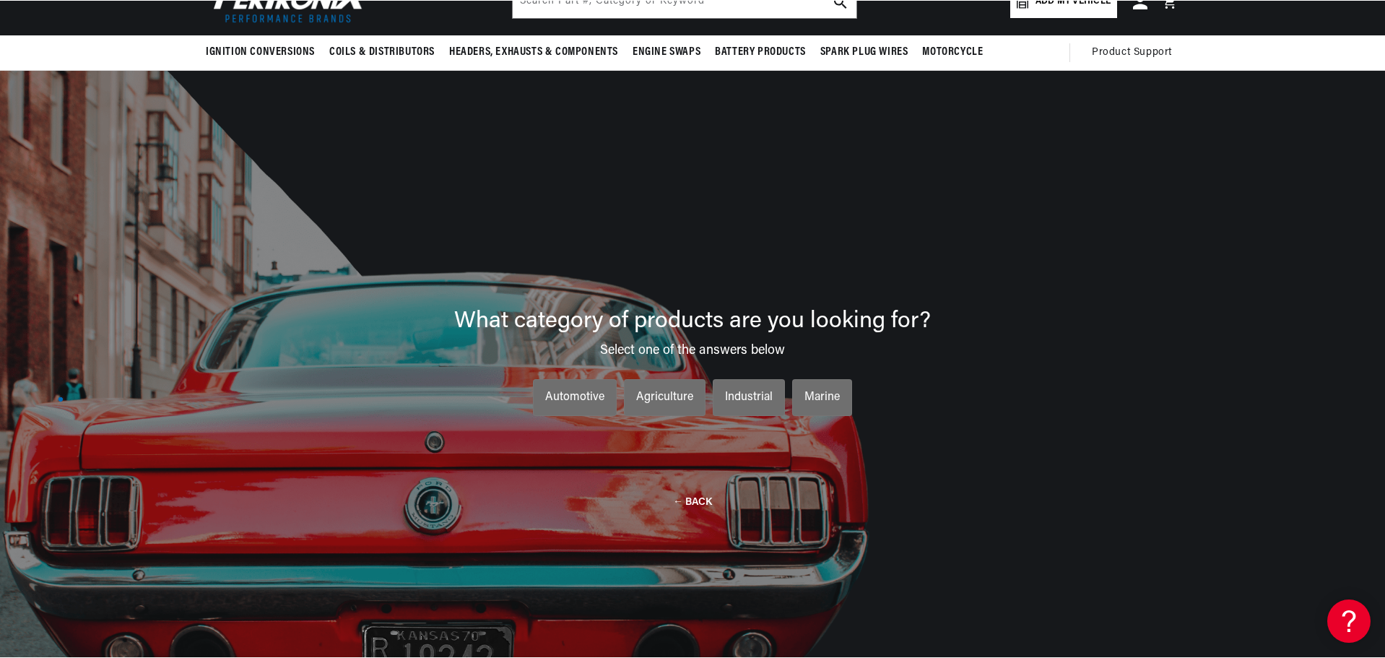
scroll to position [103, 0]
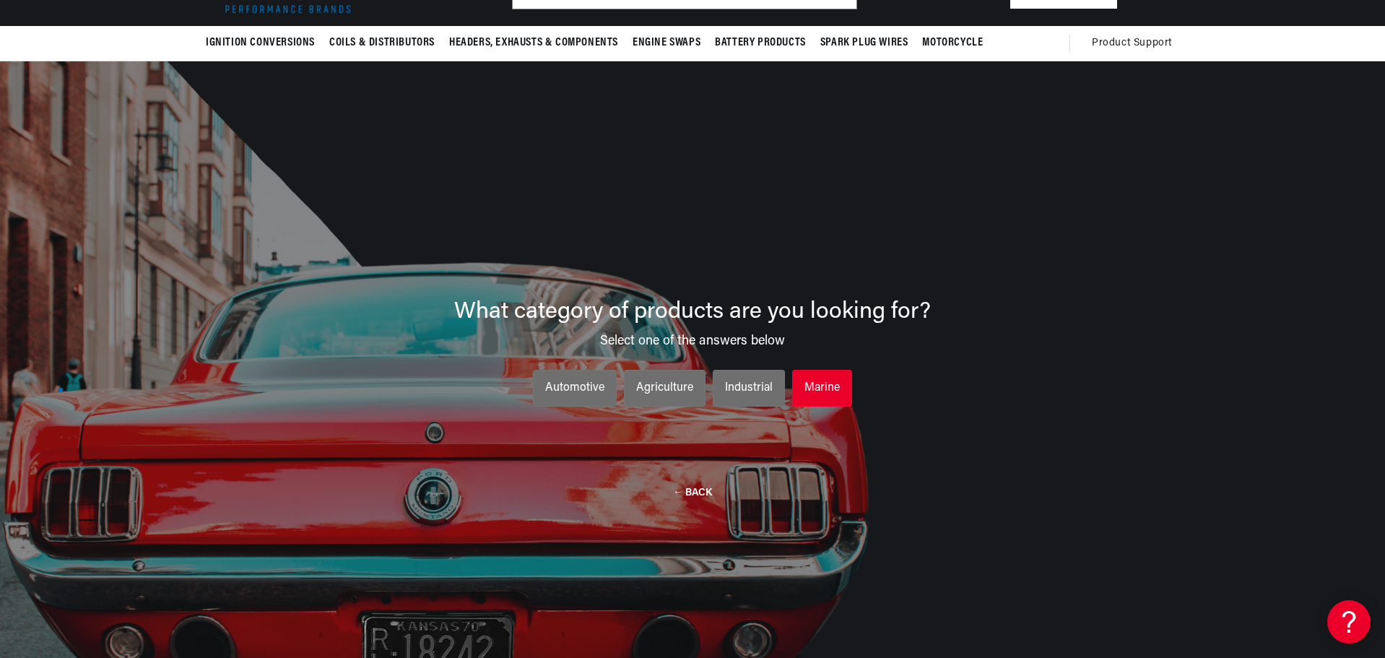
click at [817, 388] on div "Marine" at bounding box center [821, 388] width 35 height 19
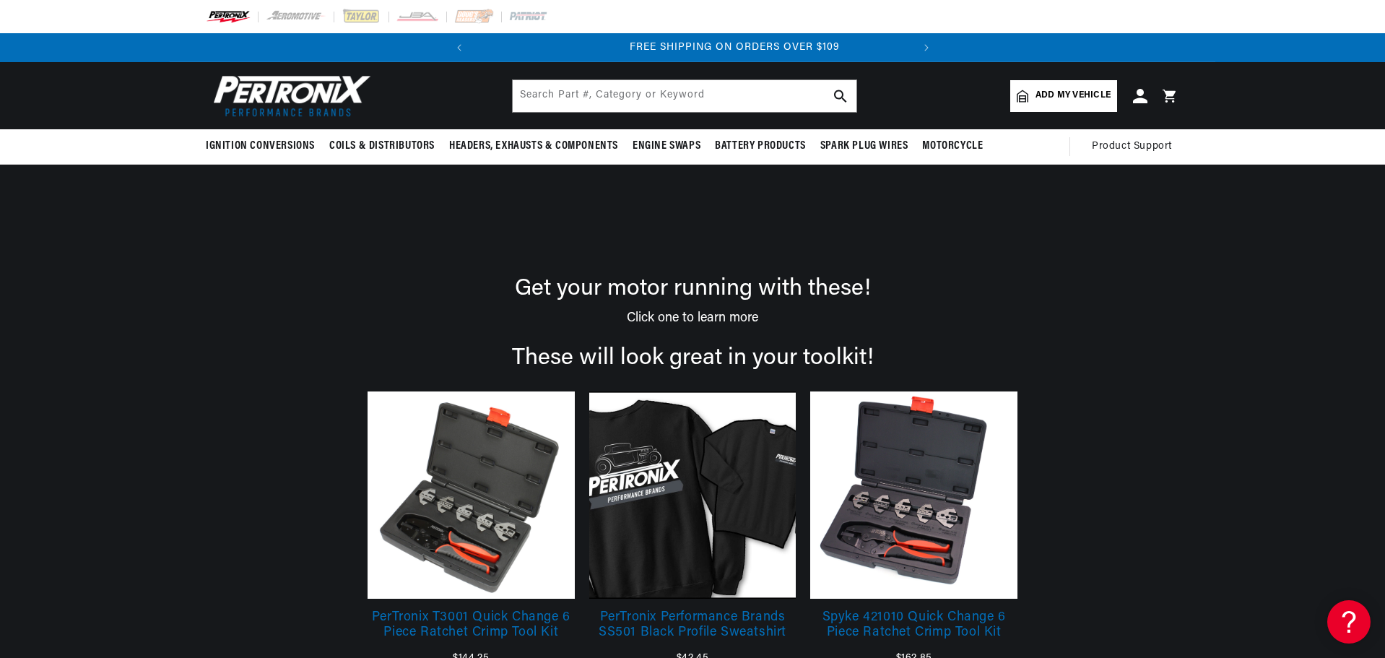
scroll to position [0, 438]
click at [722, 97] on input "text" at bounding box center [685, 96] width 344 height 32
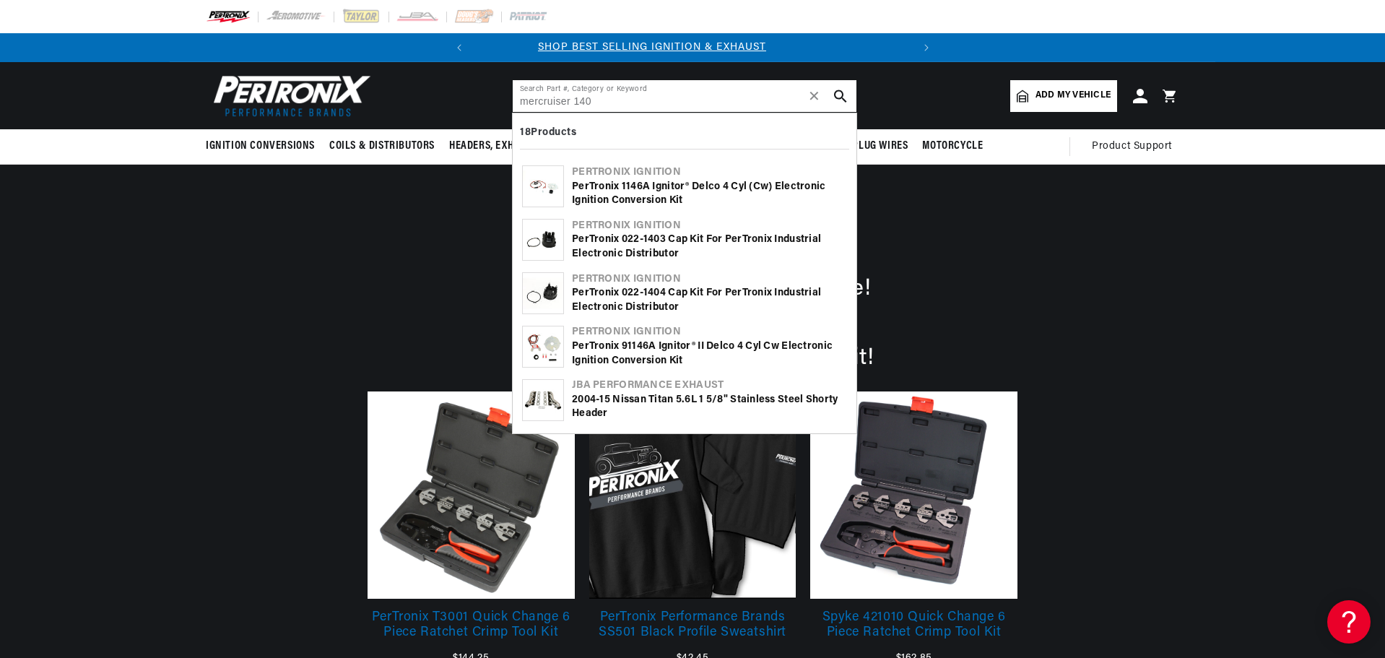
scroll to position [0, 0]
type input "mercruiser 140"
click at [609, 189] on div "PerTronix 1146A Ignitor® Delco 4 cyl (cw) Electronic Ignition Conversion Kit" at bounding box center [709, 194] width 275 height 28
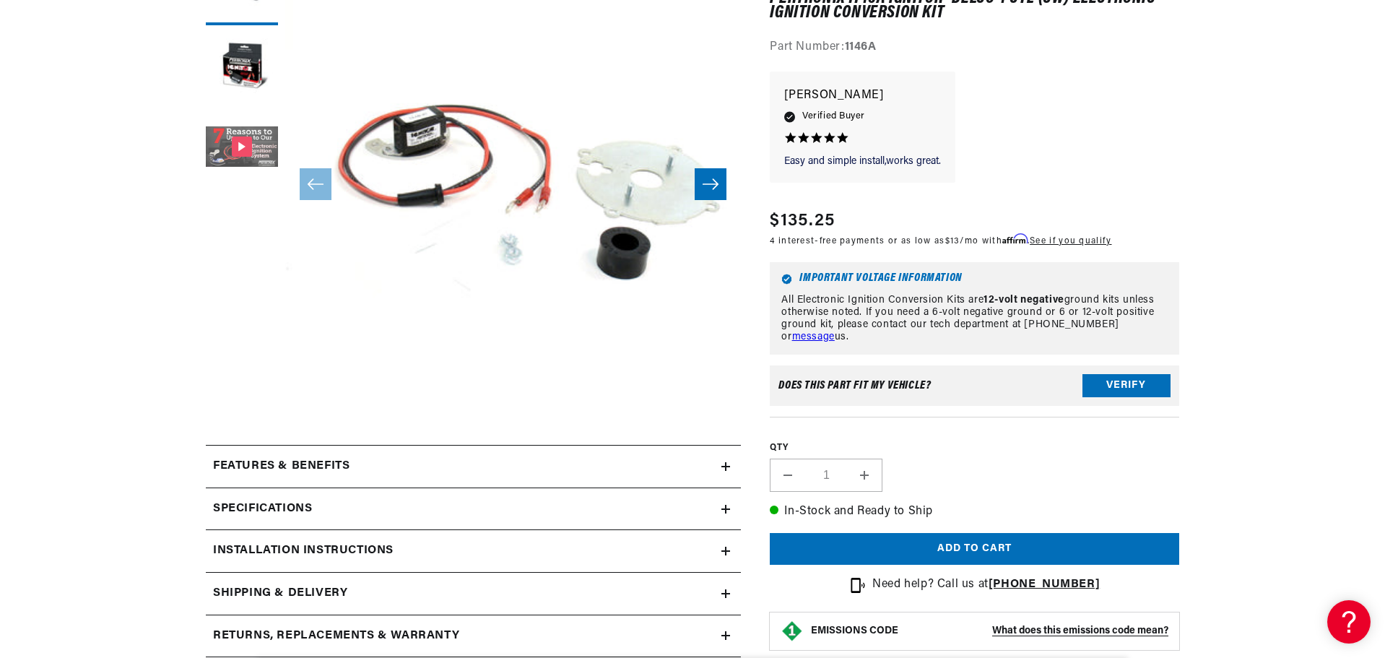
click at [239, 146] on button "Gallery Viewer" at bounding box center [242, 148] width 72 height 72
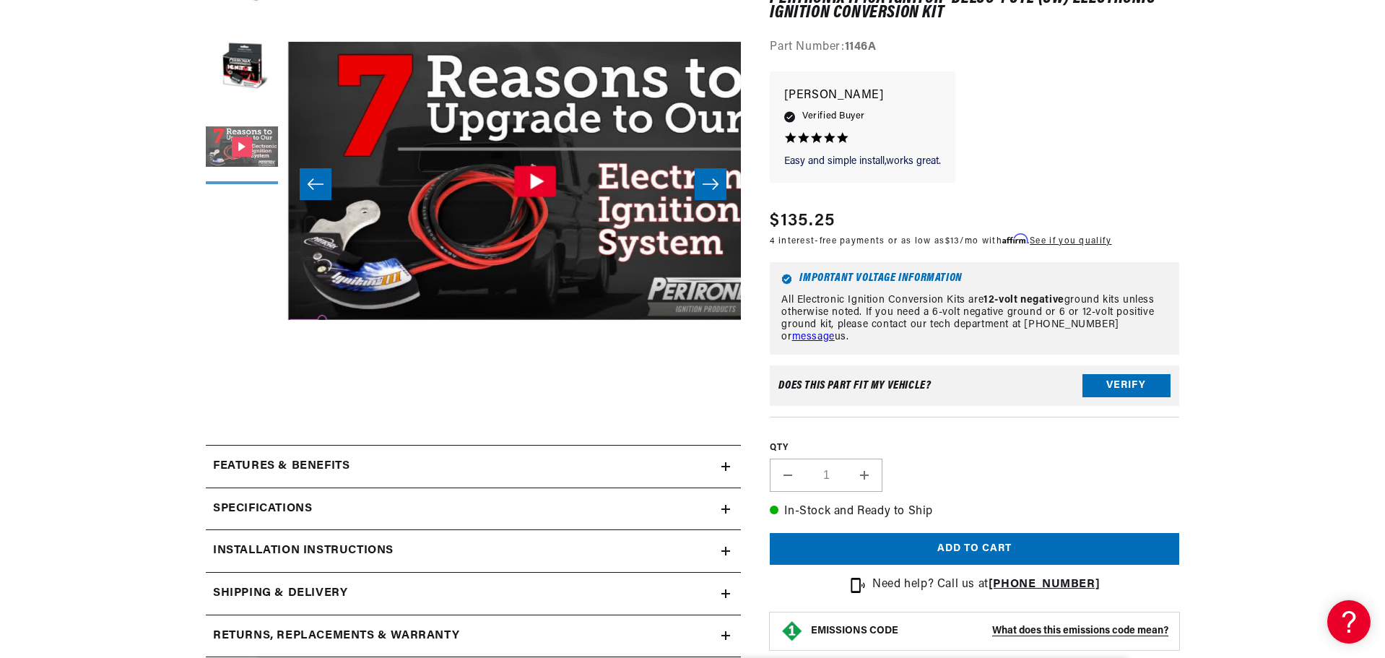
scroll to position [0, 912]
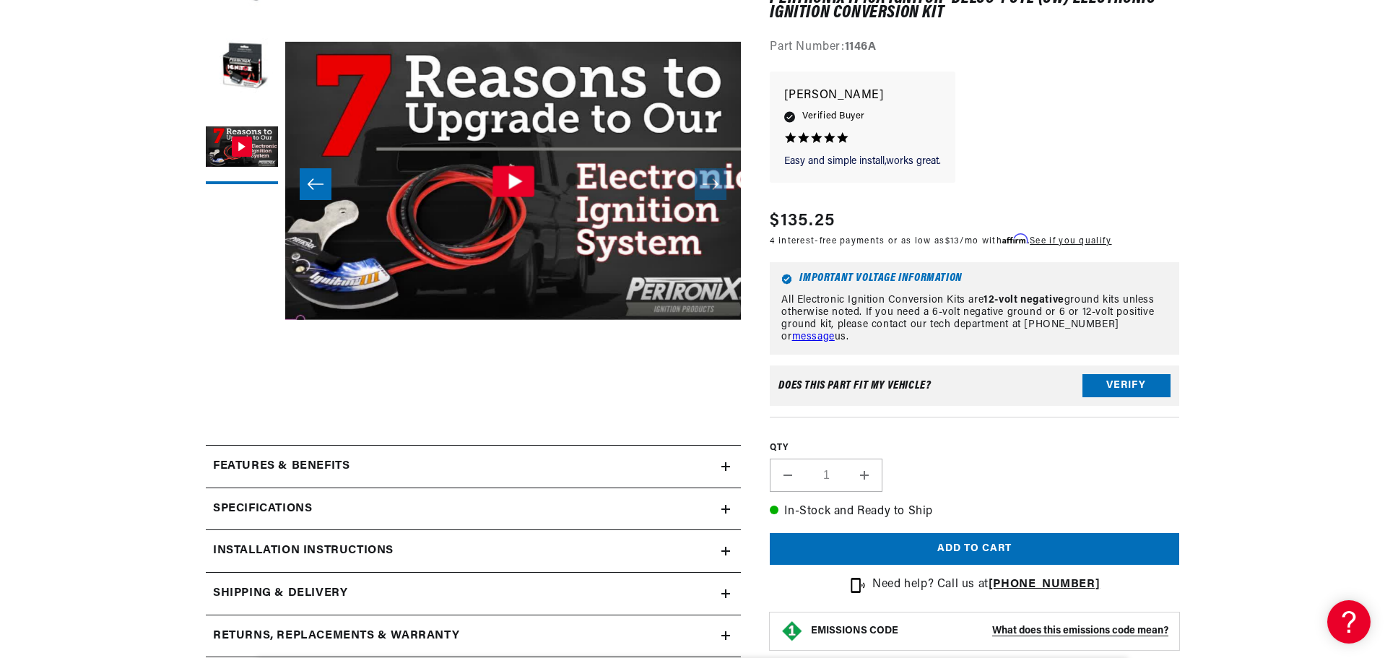
click at [511, 183] on icon "Gallery Viewer" at bounding box center [515, 181] width 14 height 16
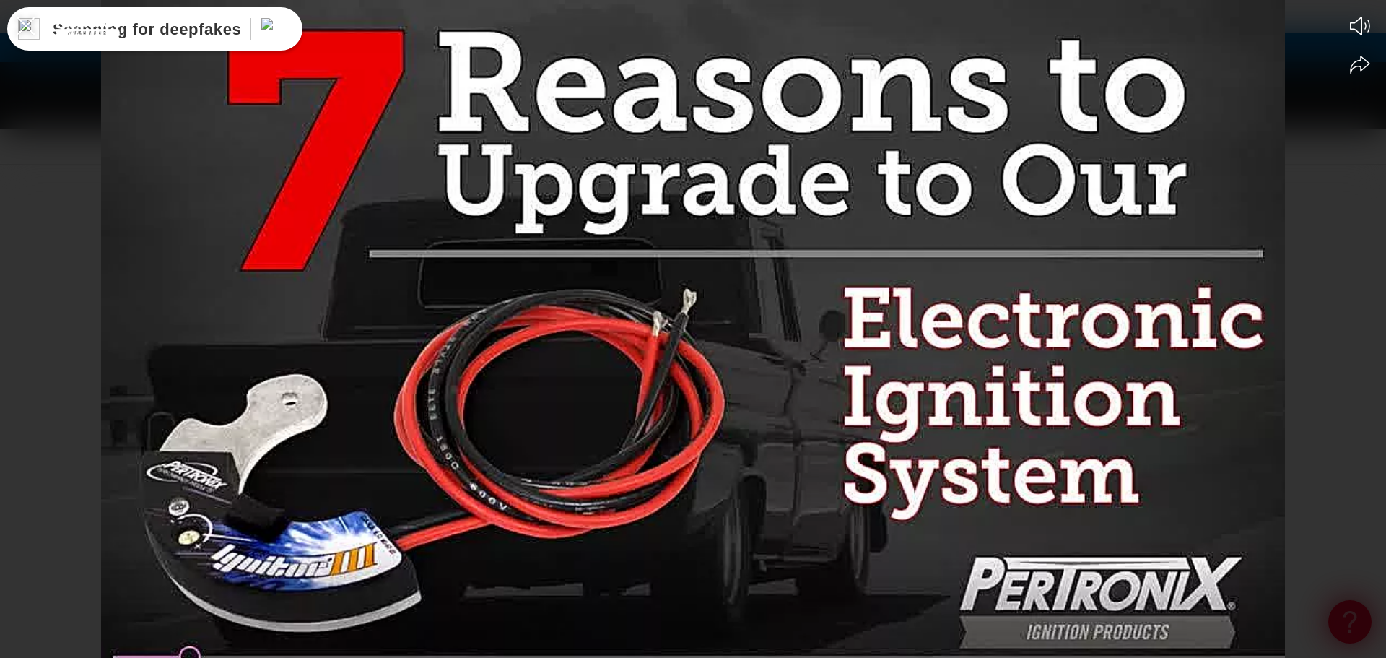
scroll to position [0, 0]
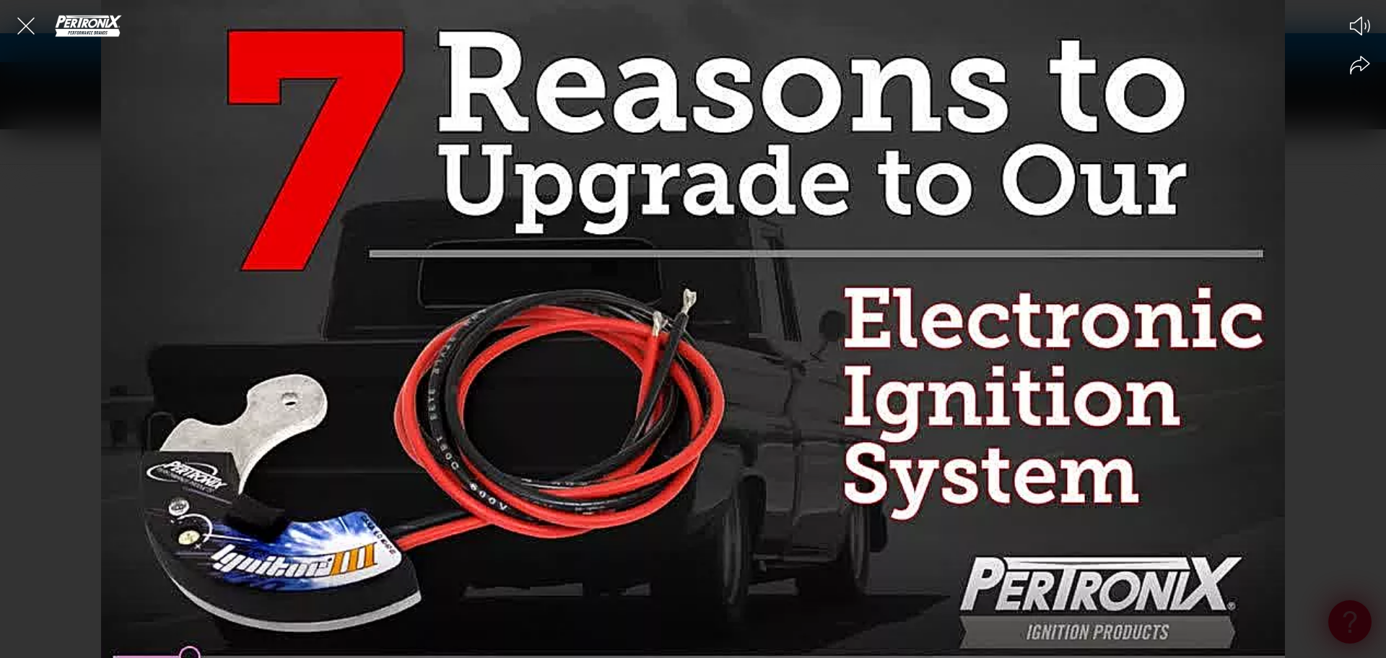
click at [697, 302] on div at bounding box center [693, 329] width 1386 height 658
click at [133, 264] on div at bounding box center [693, 329] width 1386 height 658
click at [271, 269] on div at bounding box center [693, 329] width 1386 height 658
click at [687, 329] on icon at bounding box center [696, 329] width 19 height 22
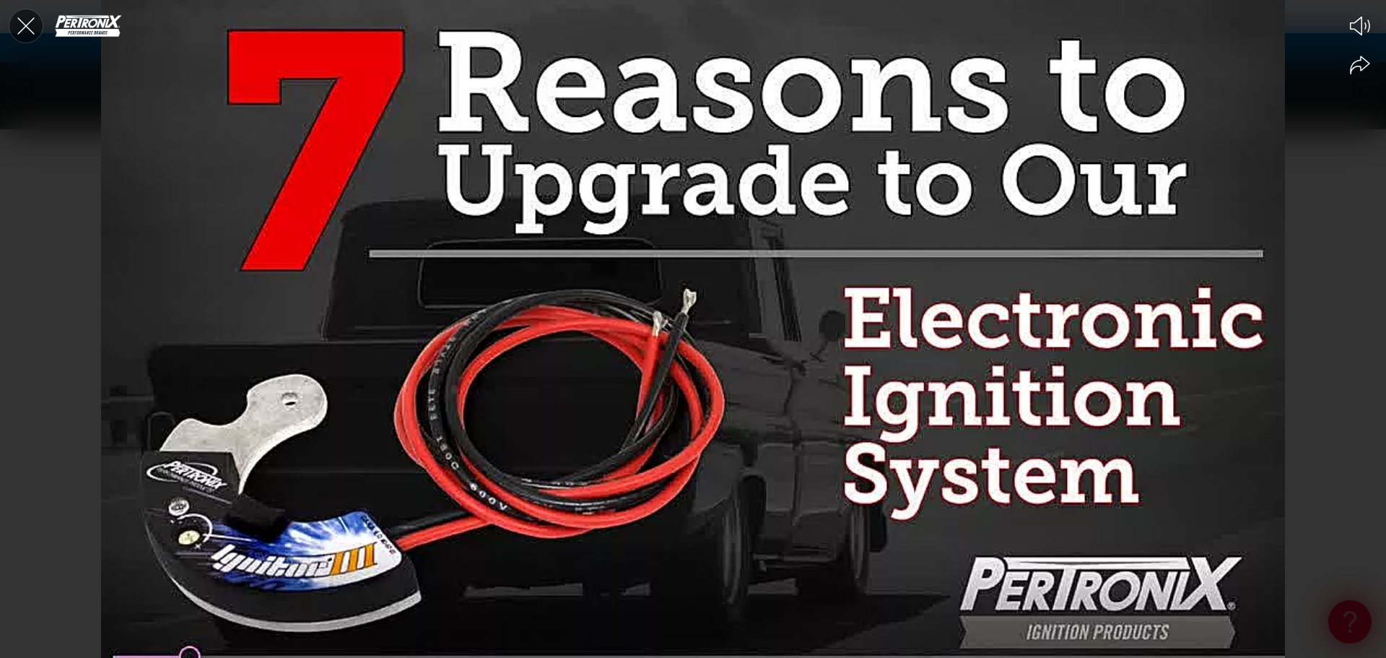
click at [29, 24] on icon "Close the video player" at bounding box center [25, 25] width 17 height 17
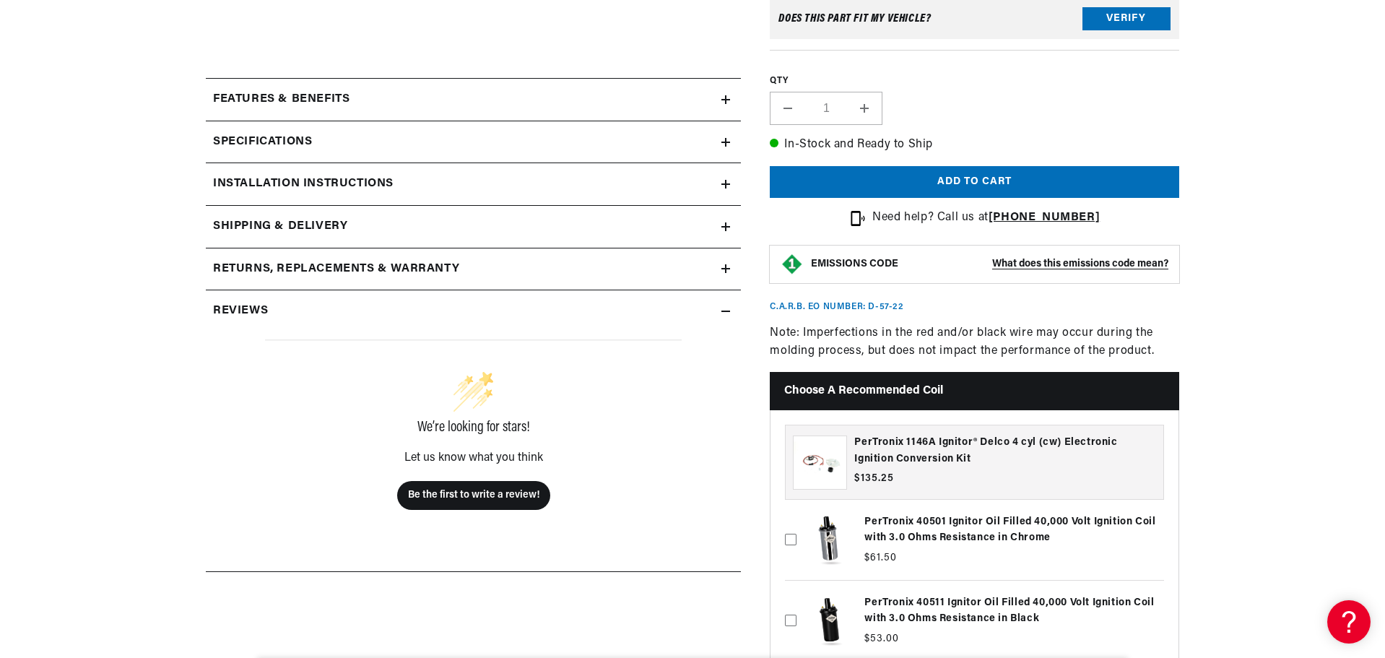
scroll to position [632, 0]
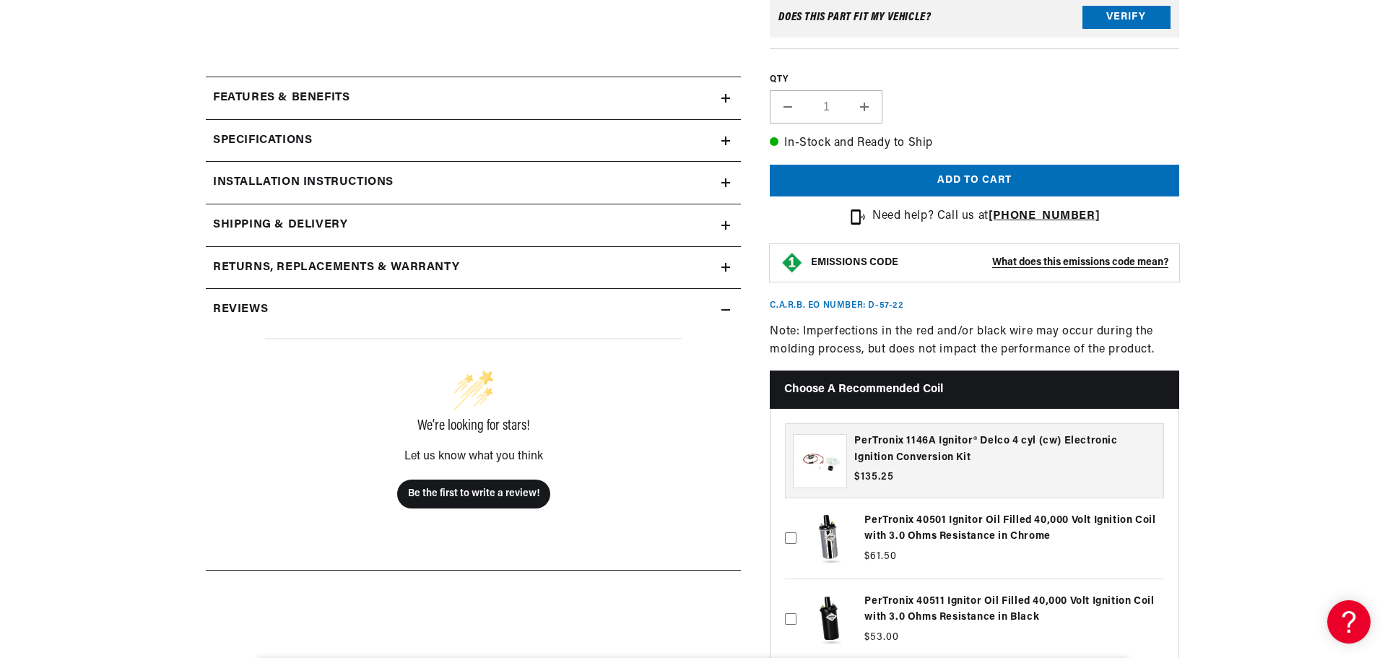
click at [725, 97] on icon at bounding box center [725, 98] width 9 height 9
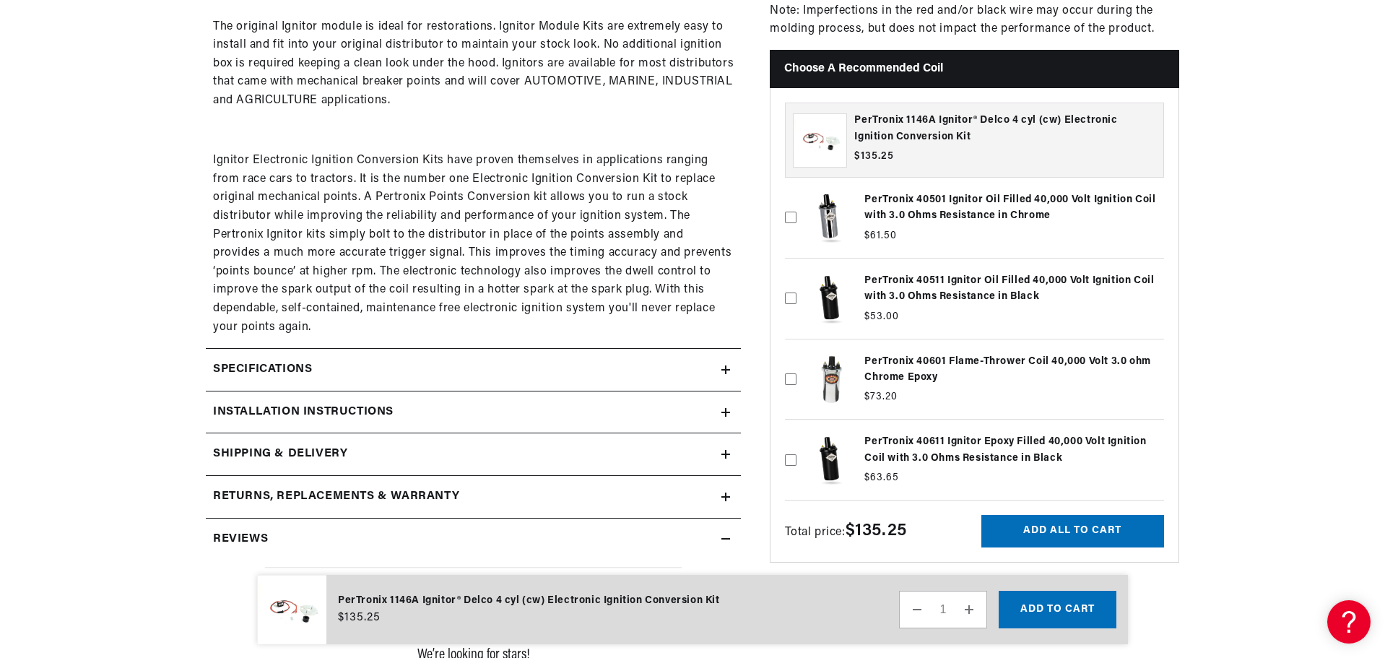
scroll to position [0, 0]
click at [726, 376] on summary "Specifications" at bounding box center [473, 370] width 535 height 42
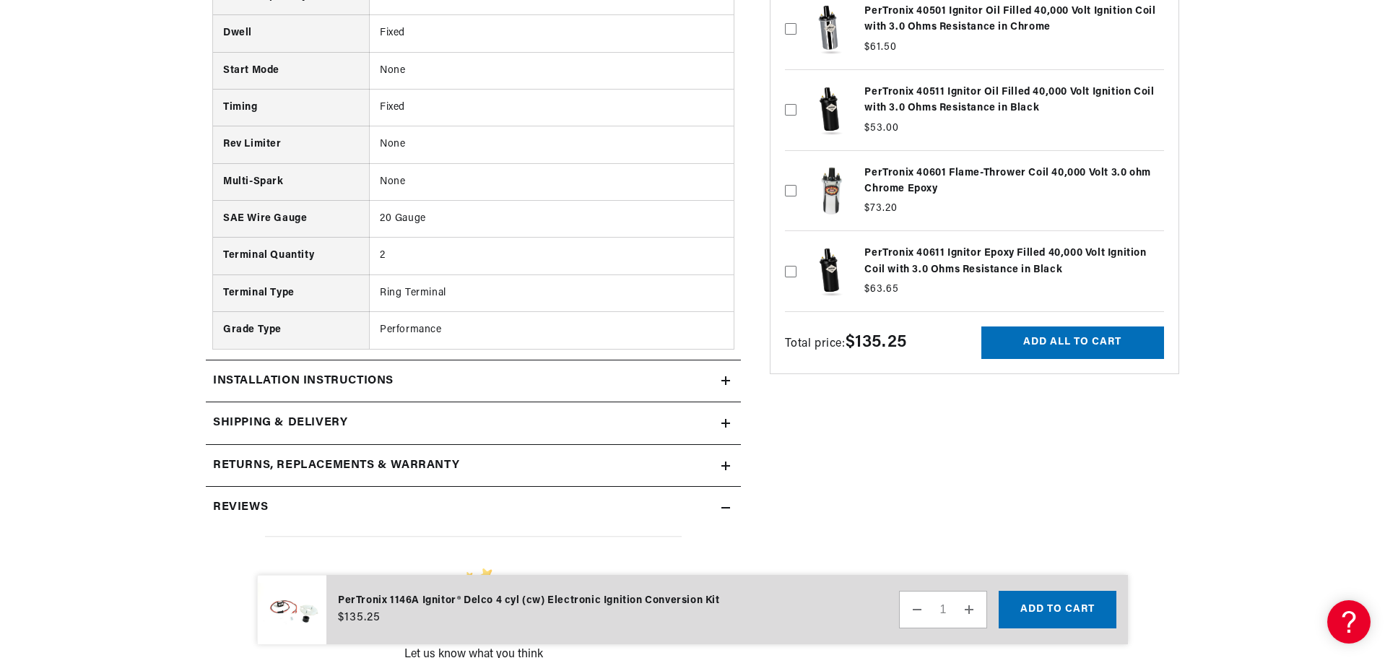
click at [734, 378] on summary "Installation instructions" at bounding box center [473, 381] width 535 height 42
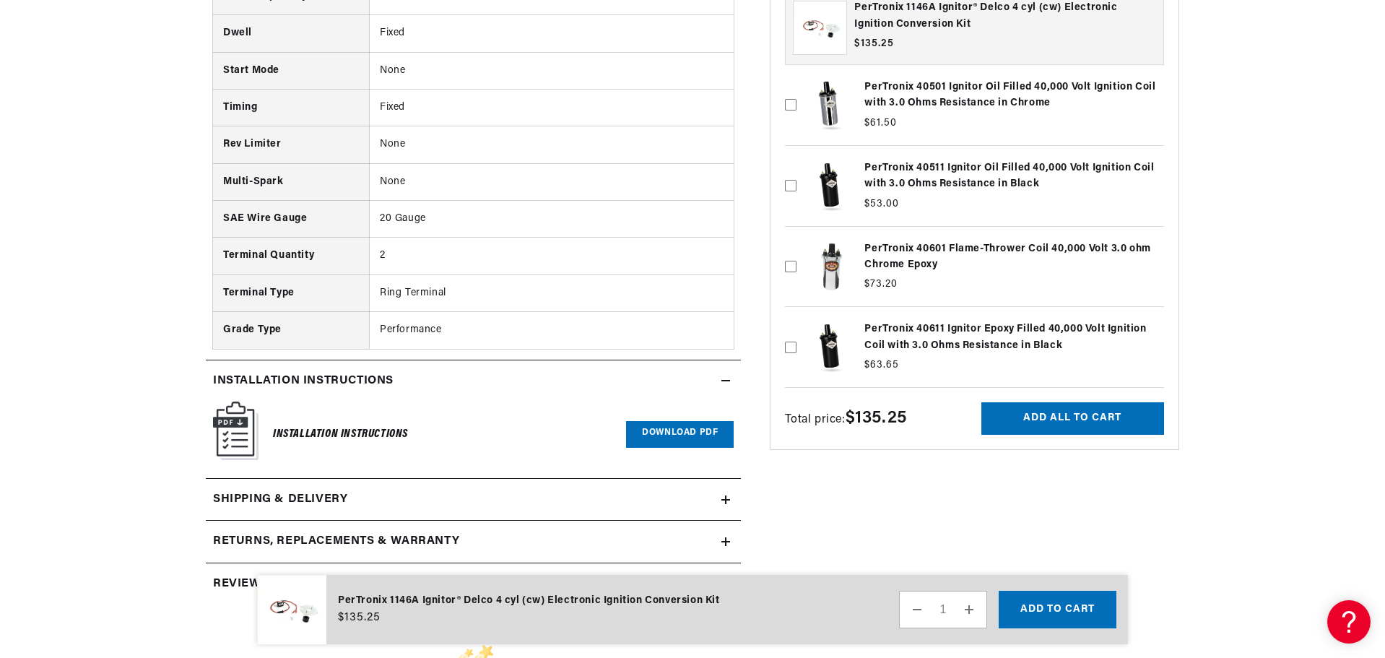
click at [701, 433] on link "Download PDF" at bounding box center [680, 434] width 108 height 27
